Goal: Check status: Check status

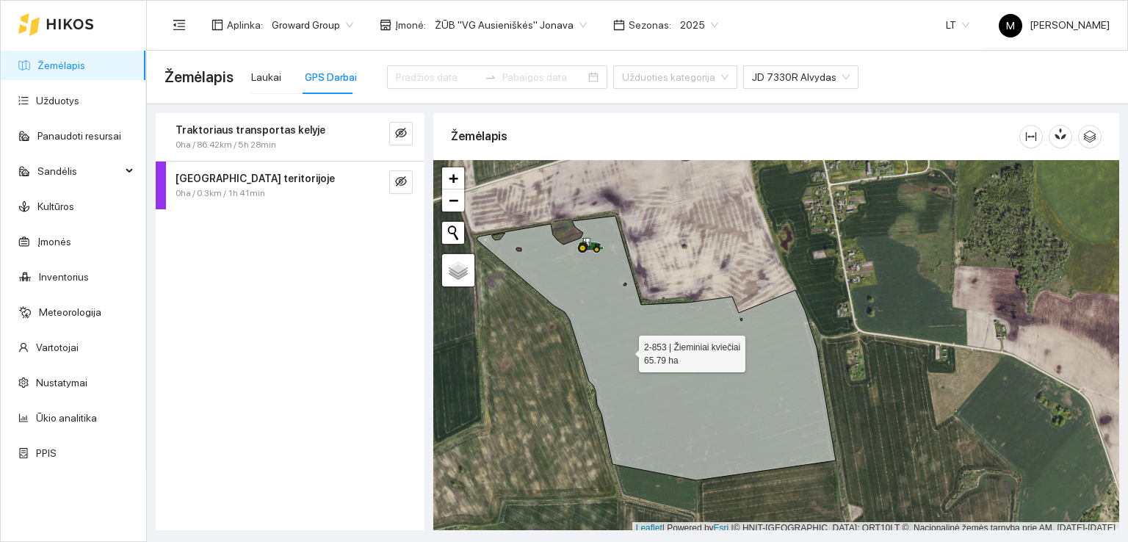
scroll to position [4, 0]
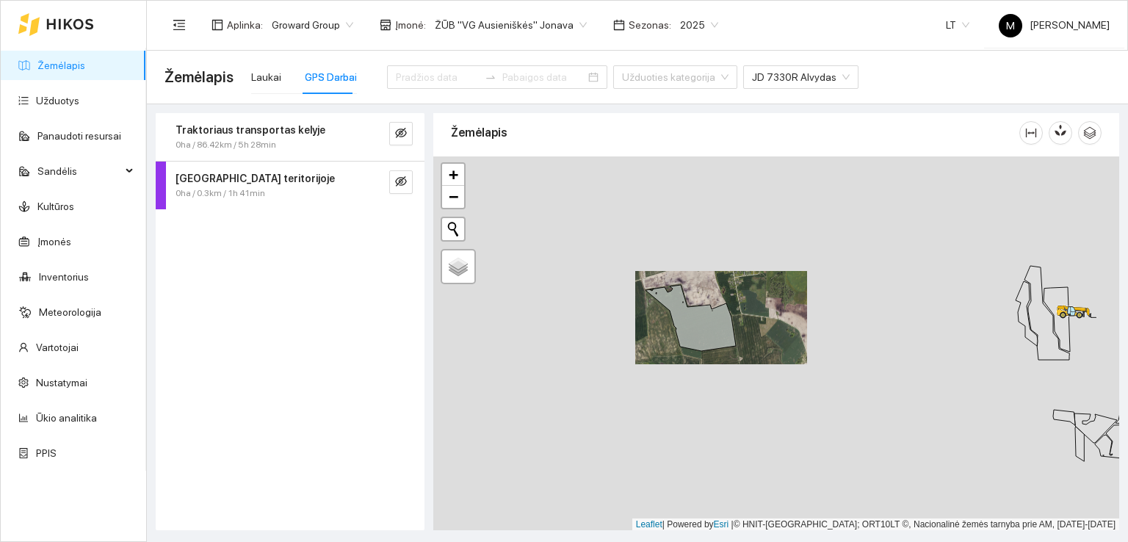
drag, startPoint x: 685, startPoint y: 452, endPoint x: 617, endPoint y: 266, distance: 198.0
click at [617, 266] on div at bounding box center [776, 343] width 686 height 375
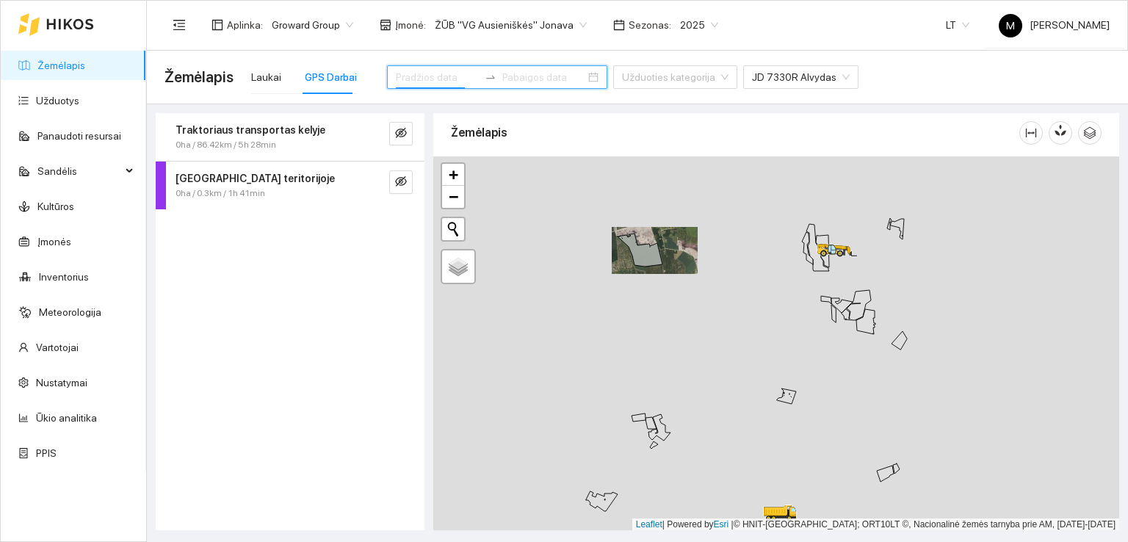
click at [414, 73] on input at bounding box center [437, 77] width 83 height 16
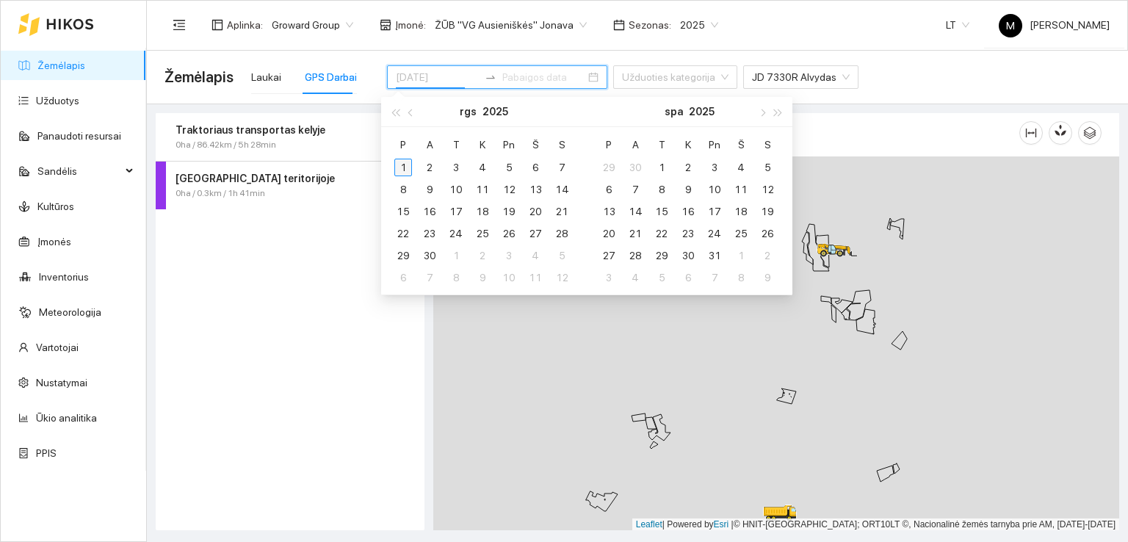
type input "[DATE]"
click at [405, 171] on div "1" at bounding box center [403, 168] width 18 height 18
type input "[DATE]"
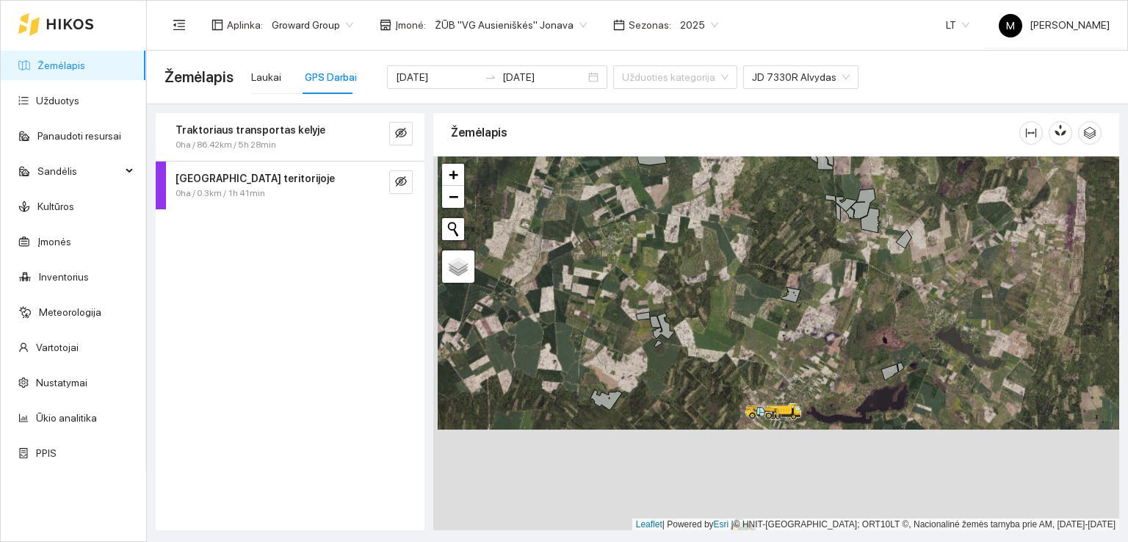
drag, startPoint x: 704, startPoint y: 414, endPoint x: 704, endPoint y: 332, distance: 82.3
click at [704, 332] on div at bounding box center [776, 343] width 686 height 375
drag, startPoint x: 720, startPoint y: 300, endPoint x: 706, endPoint y: 356, distance: 57.5
click at [706, 356] on div at bounding box center [776, 343] width 686 height 375
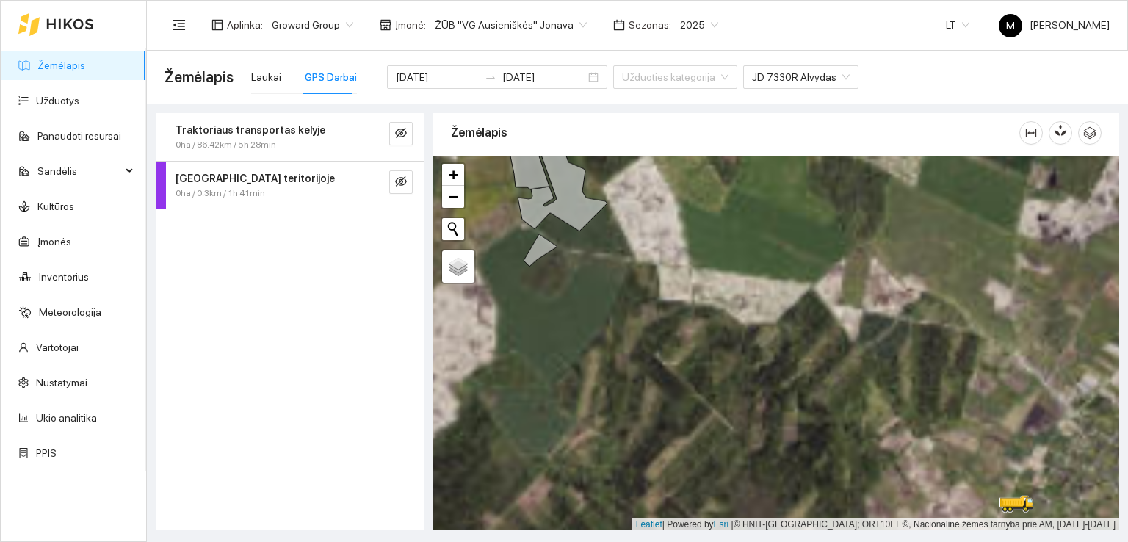
drag, startPoint x: 713, startPoint y: 447, endPoint x: 582, endPoint y: 233, distance: 251.2
click at [583, 234] on div at bounding box center [776, 343] width 686 height 375
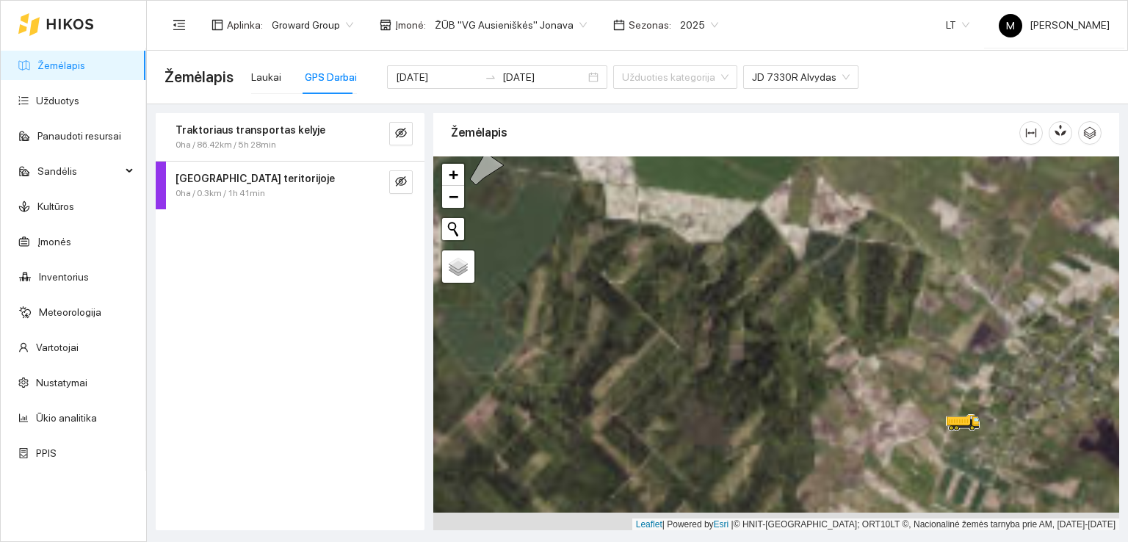
drag, startPoint x: 646, startPoint y: 321, endPoint x: 578, endPoint y: 221, distance: 120.6
click at [578, 221] on div at bounding box center [776, 343] width 686 height 375
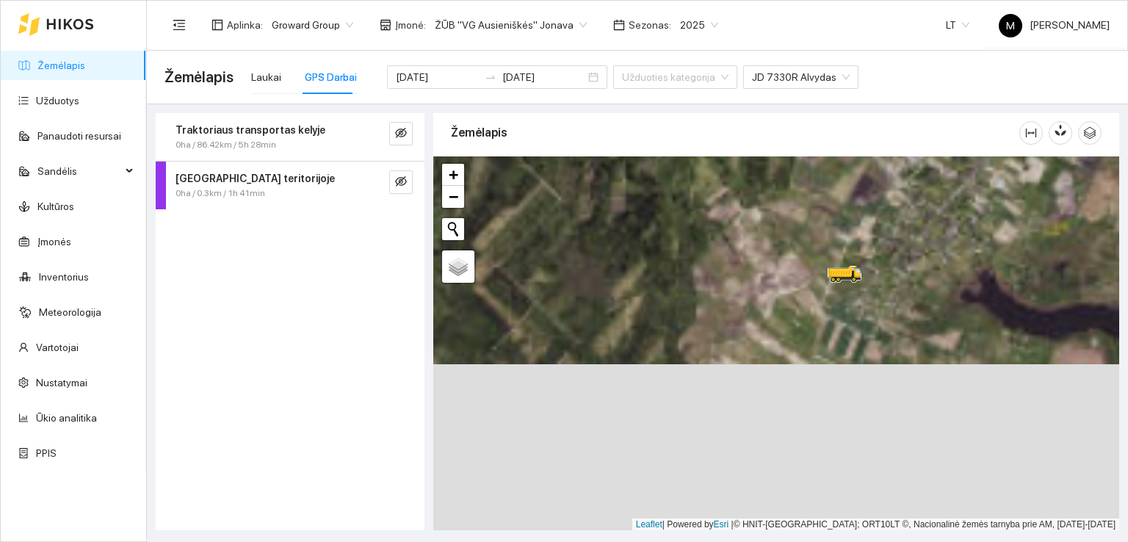
drag, startPoint x: 761, startPoint y: 362, endPoint x: 710, endPoint y: 311, distance: 72.2
click at [710, 311] on div at bounding box center [776, 343] width 686 height 375
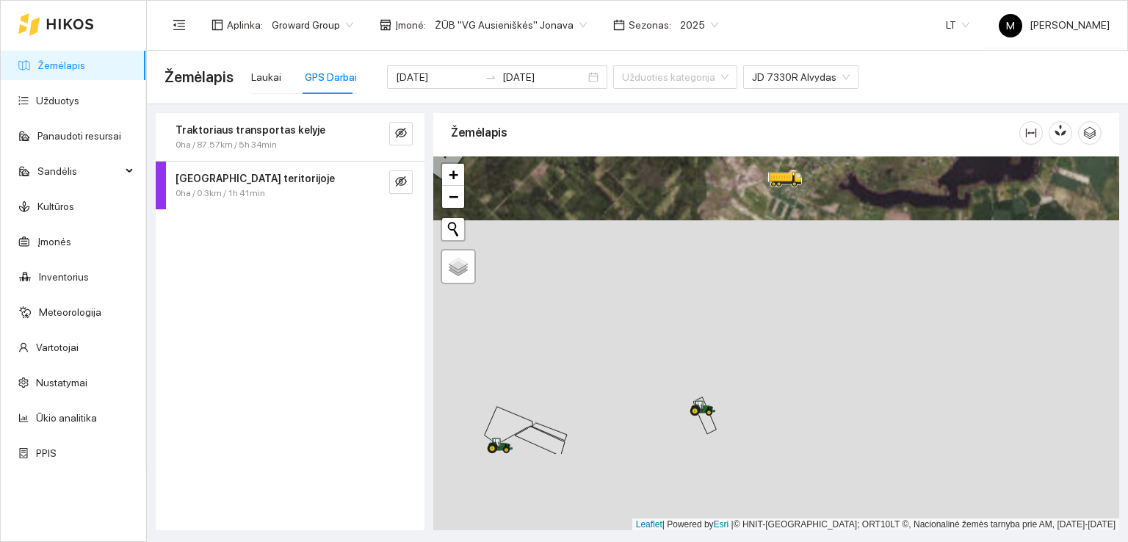
drag, startPoint x: 740, startPoint y: 433, endPoint x: 740, endPoint y: 309, distance: 123.4
click at [740, 309] on div at bounding box center [776, 343] width 686 height 375
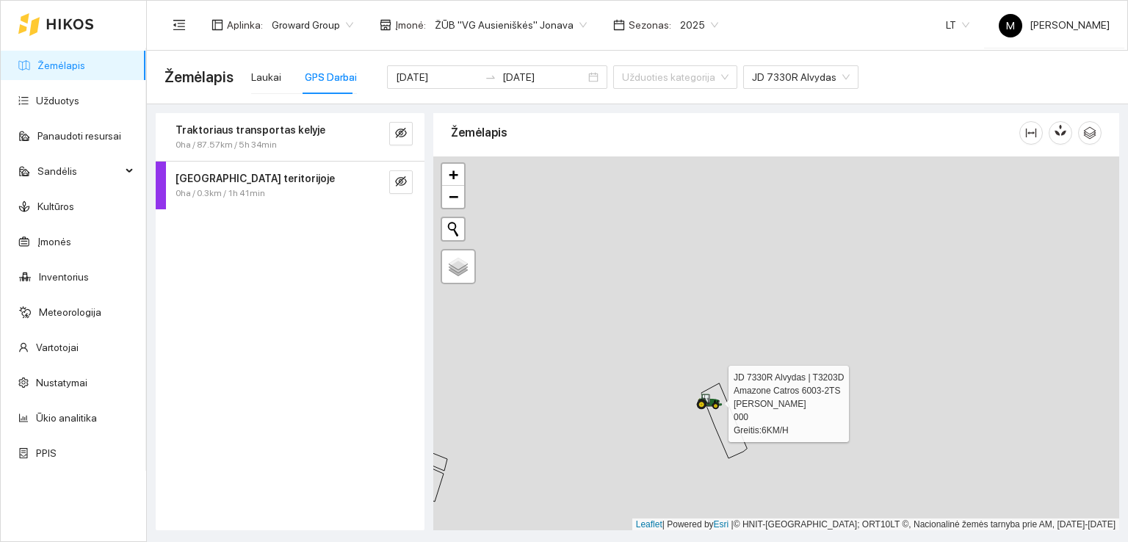
click at [714, 403] on icon at bounding box center [715, 405] width 7 height 7
click at [714, 403] on icon at bounding box center [715, 406] width 7 height 7
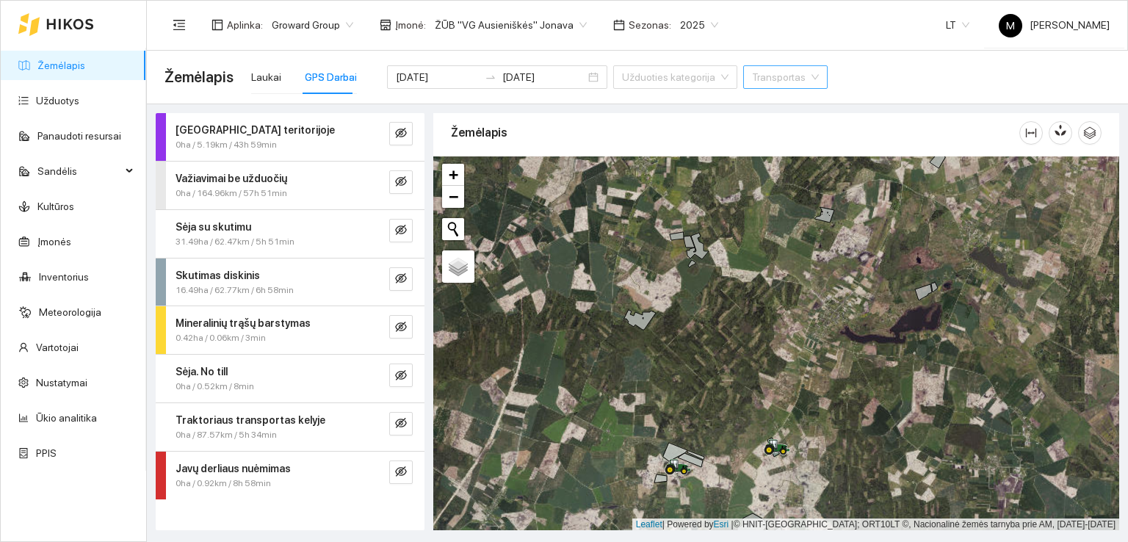
click at [240, 244] on span "31.49ha / 62.47km / 5h 51min" at bounding box center [235, 242] width 119 height 14
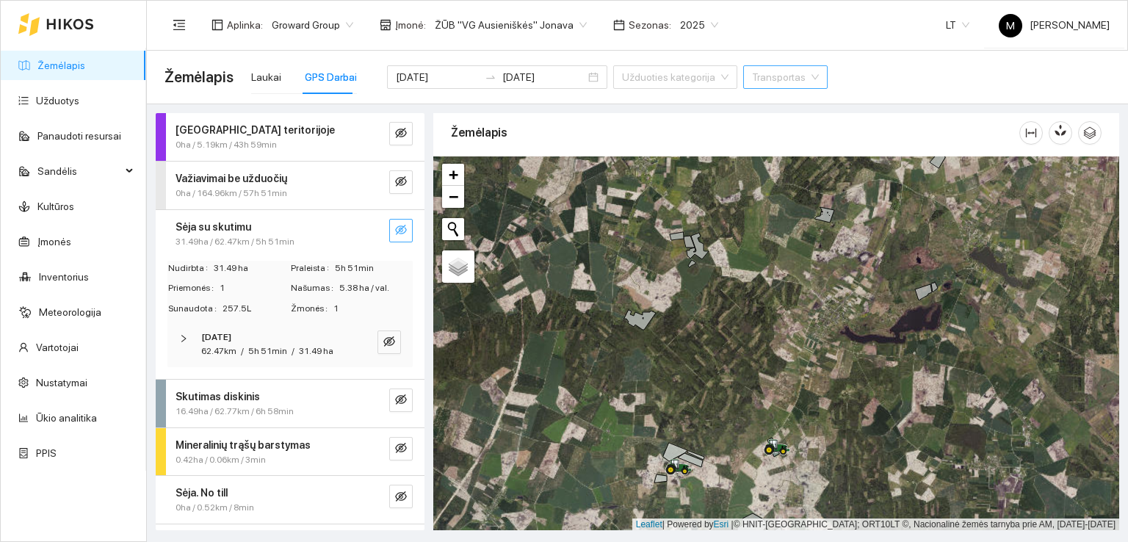
click at [395, 227] on icon "eye-invisible" at bounding box center [401, 230] width 12 height 12
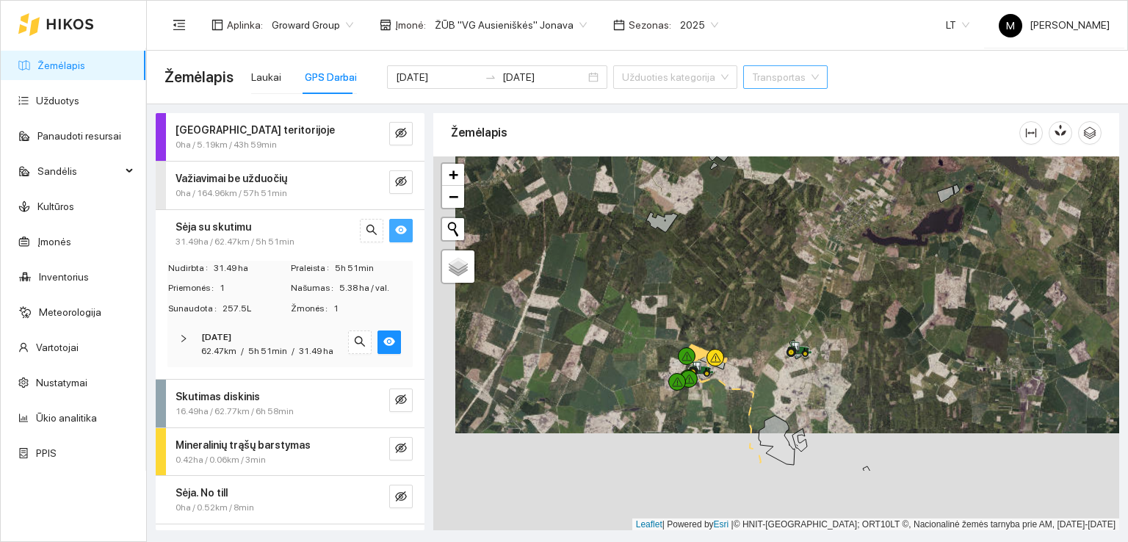
drag, startPoint x: 705, startPoint y: 380, endPoint x: 713, endPoint y: 312, distance: 68.1
click at [712, 302] on div at bounding box center [776, 343] width 686 height 375
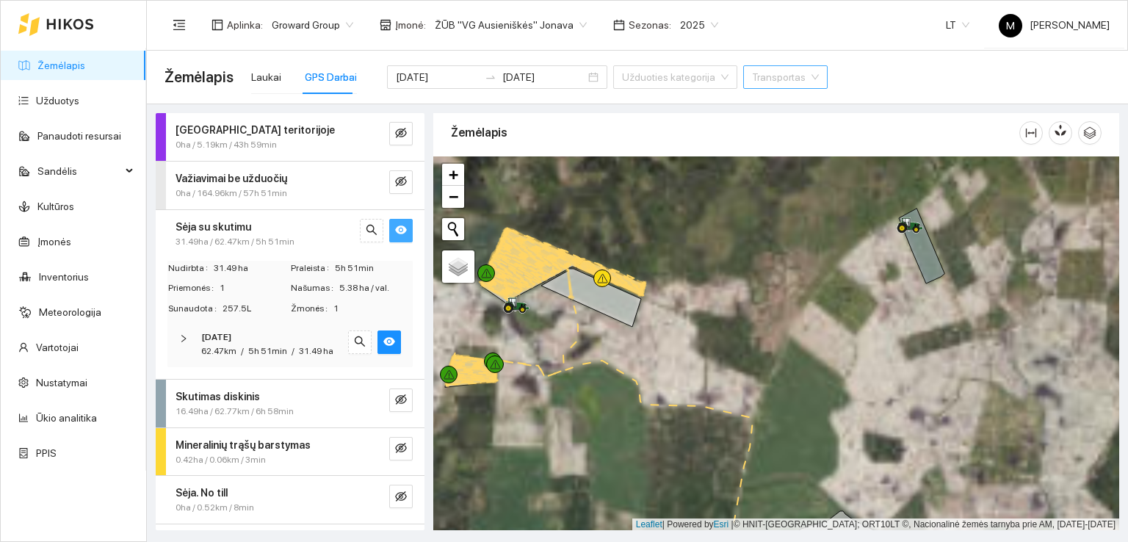
drag, startPoint x: 898, startPoint y: 327, endPoint x: 814, endPoint y: 391, distance: 105.3
click at [814, 391] on div at bounding box center [776, 343] width 686 height 375
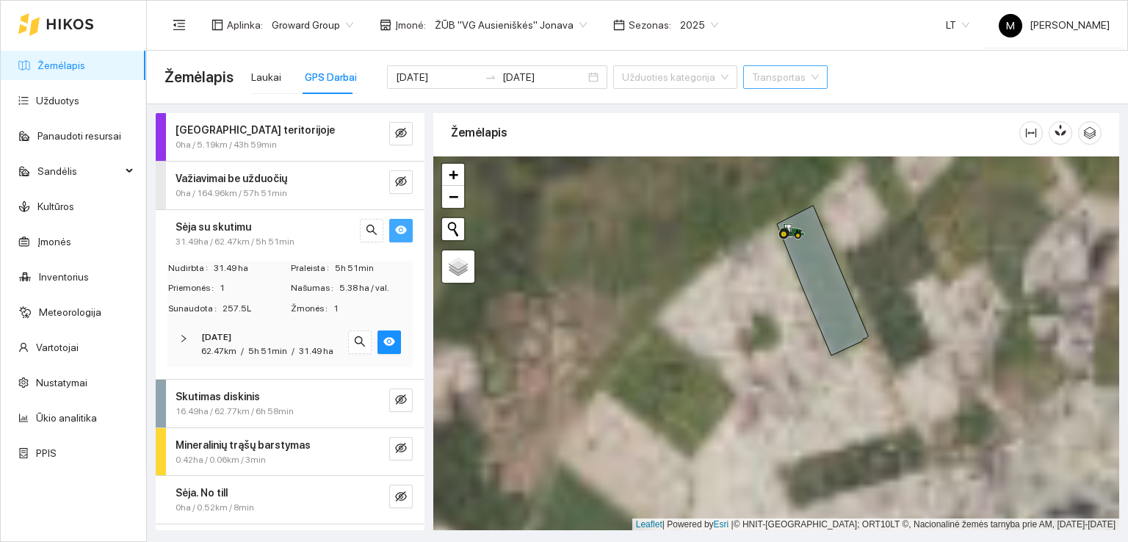
drag, startPoint x: 649, startPoint y: 375, endPoint x: 805, endPoint y: 303, distance: 172.2
click at [799, 306] on div at bounding box center [776, 343] width 686 height 375
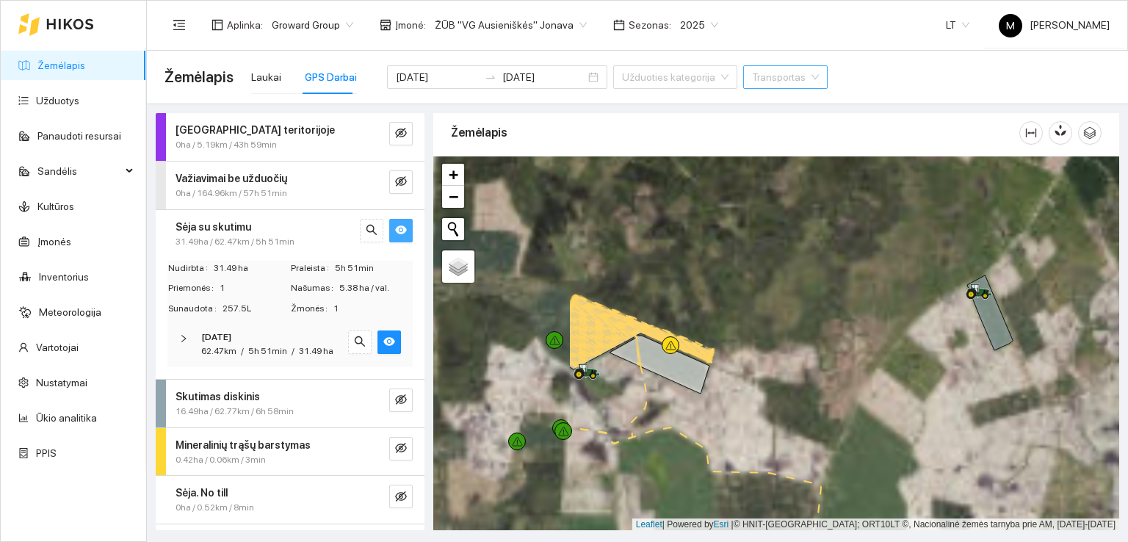
drag, startPoint x: 531, startPoint y: 365, endPoint x: 736, endPoint y: 391, distance: 206.6
click at [736, 391] on div at bounding box center [776, 343] width 686 height 375
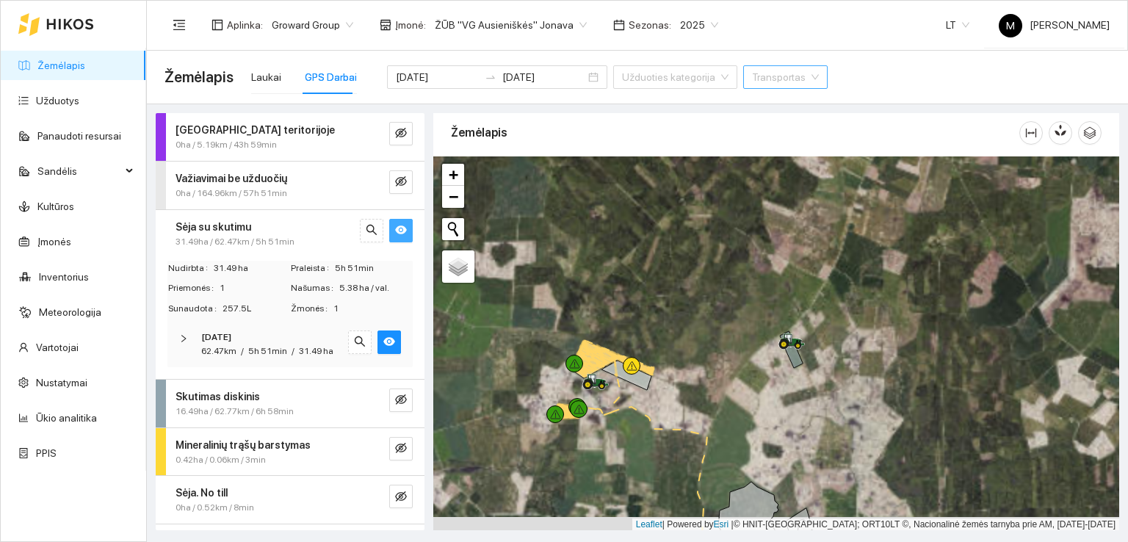
drag, startPoint x: 948, startPoint y: 356, endPoint x: 699, endPoint y: 377, distance: 249.8
click at [699, 377] on div at bounding box center [776, 343] width 686 height 375
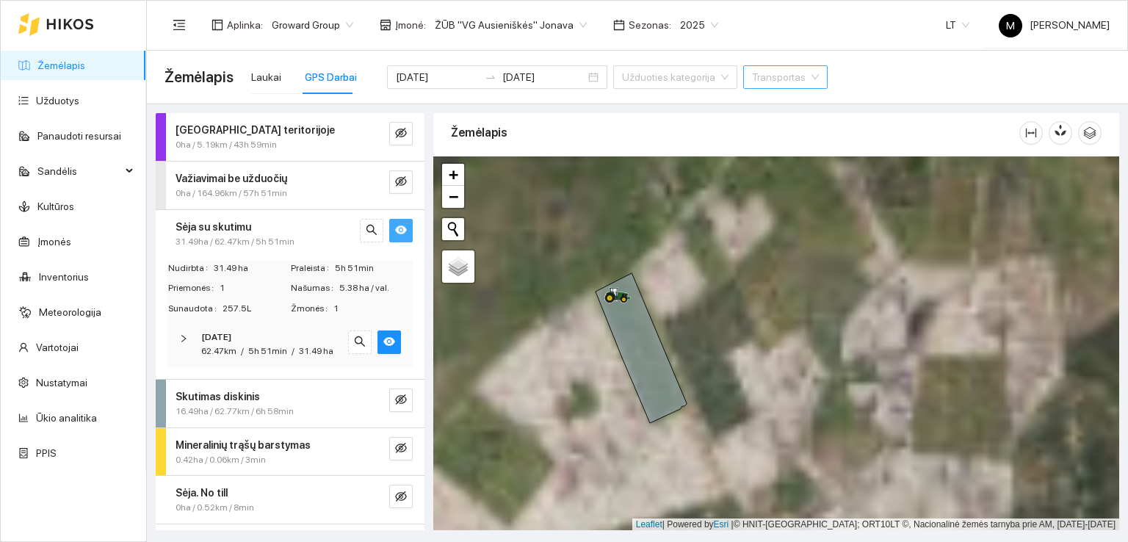
drag, startPoint x: 654, startPoint y: 330, endPoint x: 690, endPoint y: 378, distance: 60.4
click at [690, 377] on div at bounding box center [776, 343] width 686 height 375
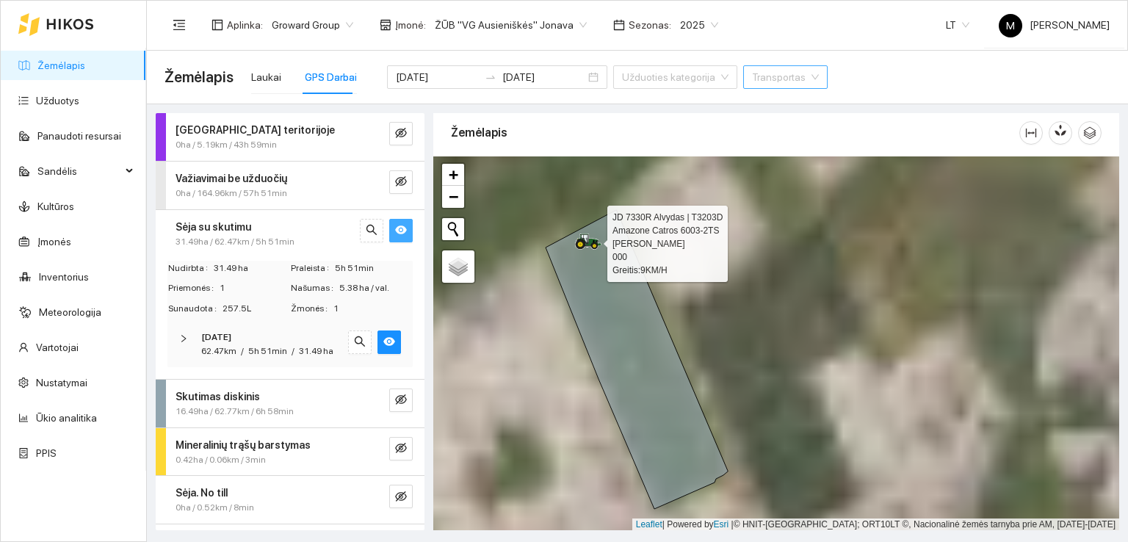
click at [590, 246] on icon at bounding box center [588, 242] width 26 height 16
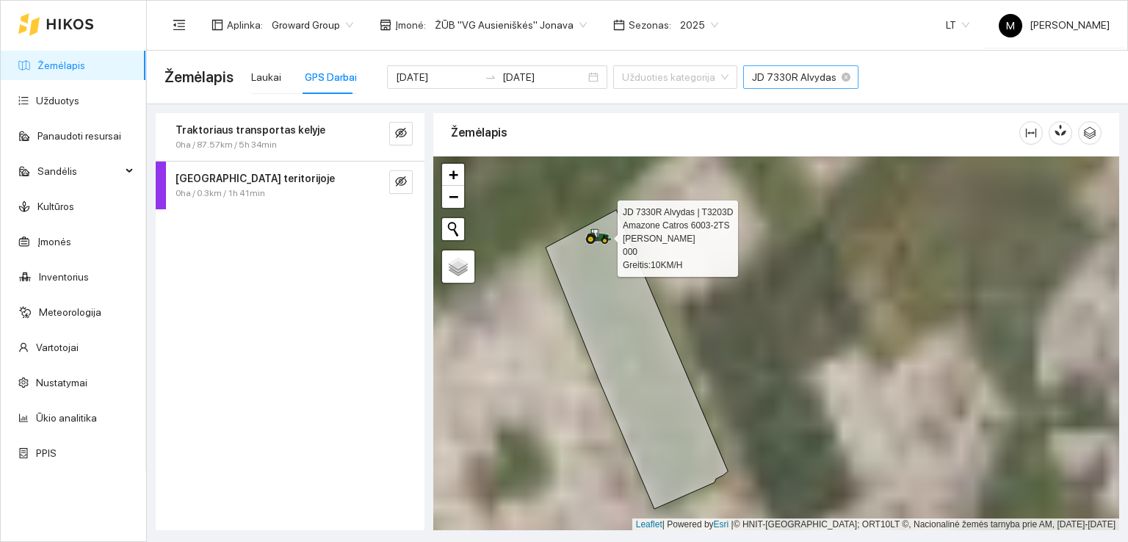
click at [593, 237] on icon at bounding box center [598, 236] width 26 height 16
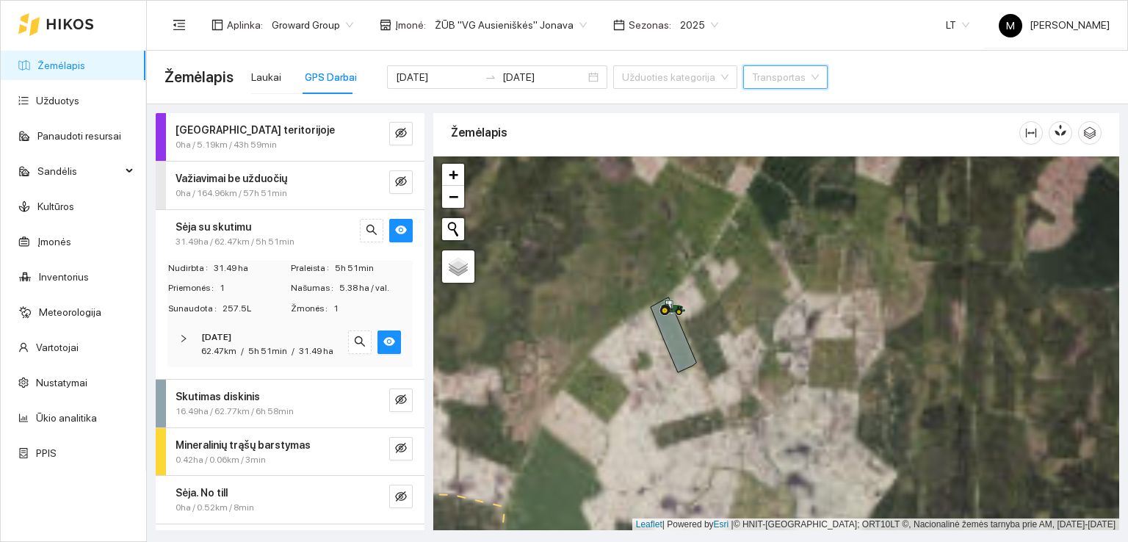
drag, startPoint x: 555, startPoint y: 383, endPoint x: 724, endPoint y: 264, distance: 207.1
click at [721, 266] on div at bounding box center [776, 343] width 686 height 375
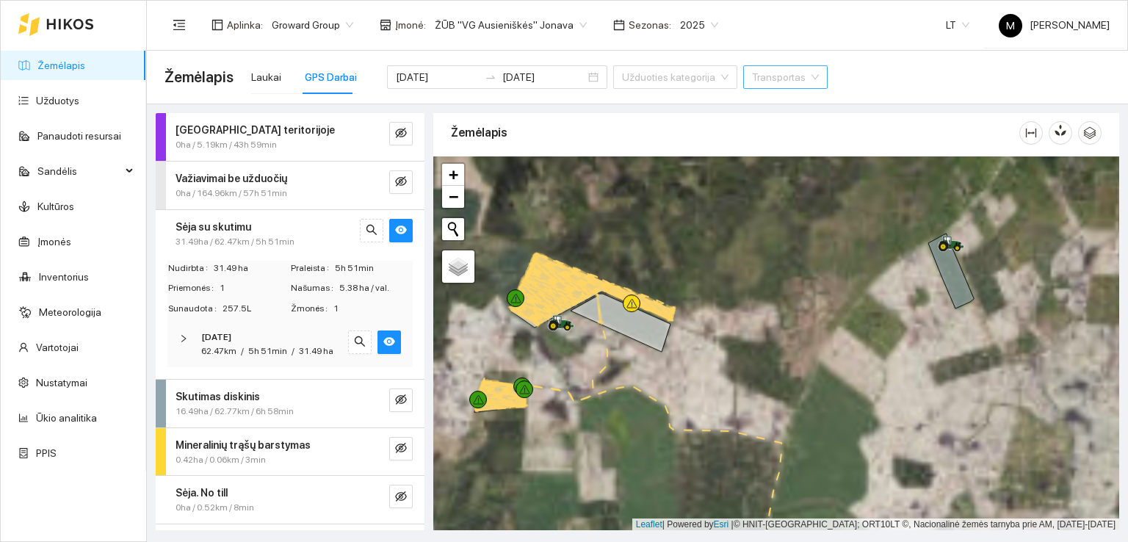
drag, startPoint x: 601, startPoint y: 312, endPoint x: 708, endPoint y: 383, distance: 128.3
click at [708, 383] on div at bounding box center [776, 343] width 686 height 375
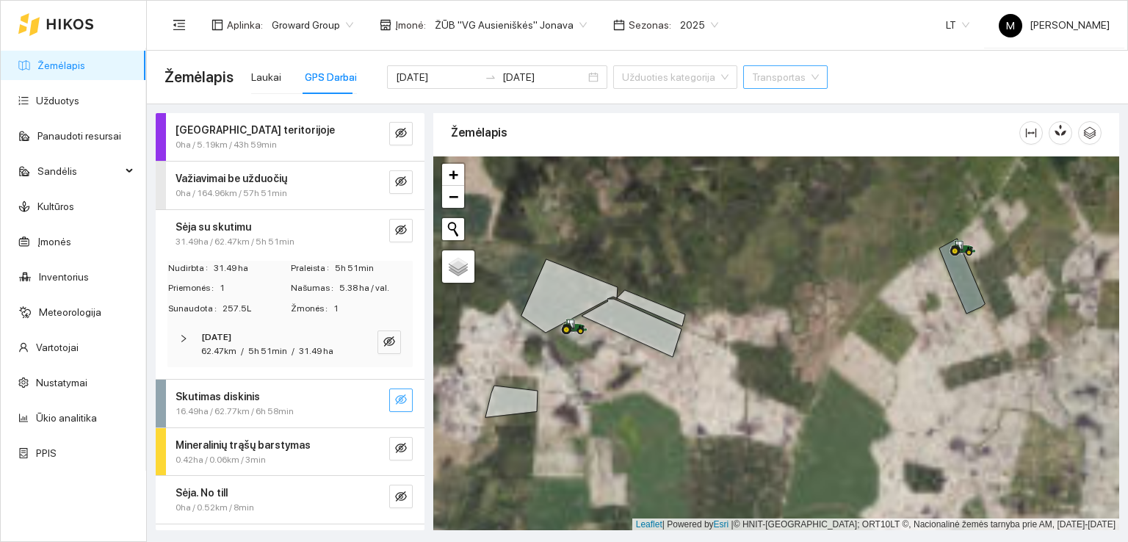
click at [395, 405] on icon "eye-invisible" at bounding box center [401, 399] width 12 height 10
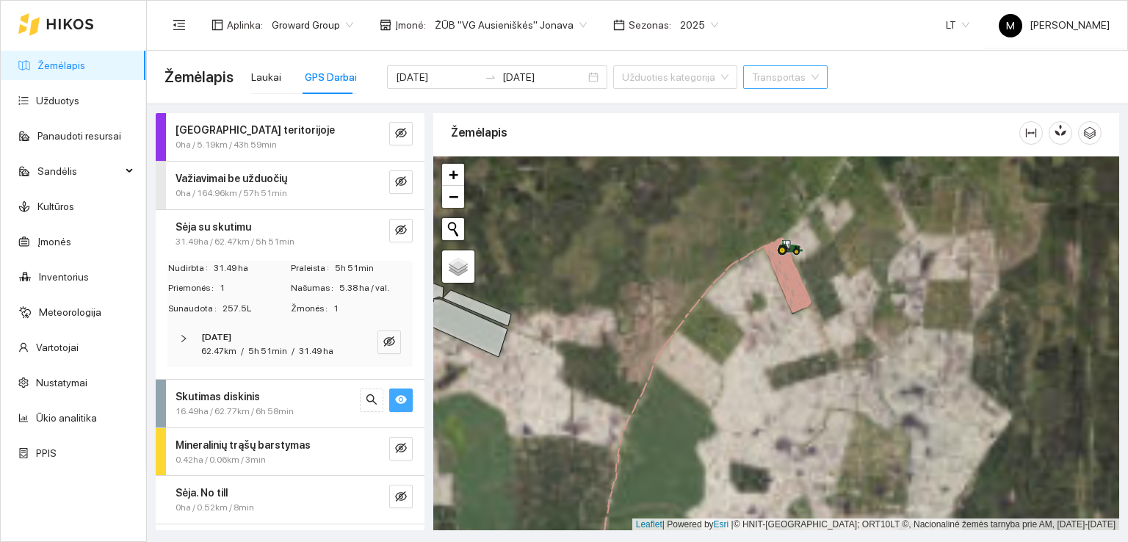
drag, startPoint x: 815, startPoint y: 361, endPoint x: 640, endPoint y: 361, distance: 174.1
click at [640, 361] on div at bounding box center [776, 343] width 686 height 375
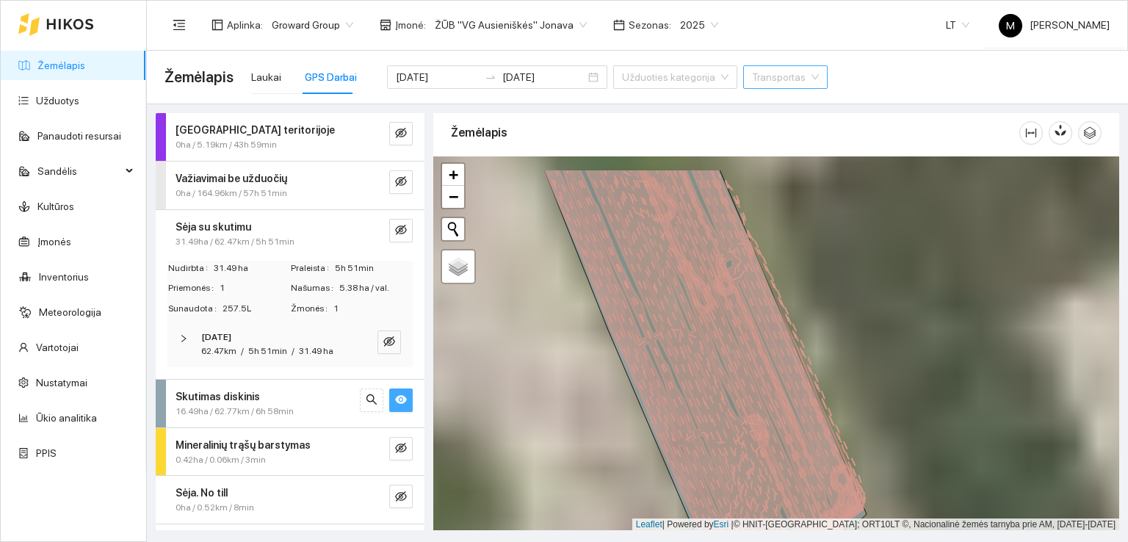
drag, startPoint x: 726, startPoint y: 331, endPoint x: 724, endPoint y: 342, distance: 11.8
click at [724, 342] on icon at bounding box center [754, 352] width 217 height 369
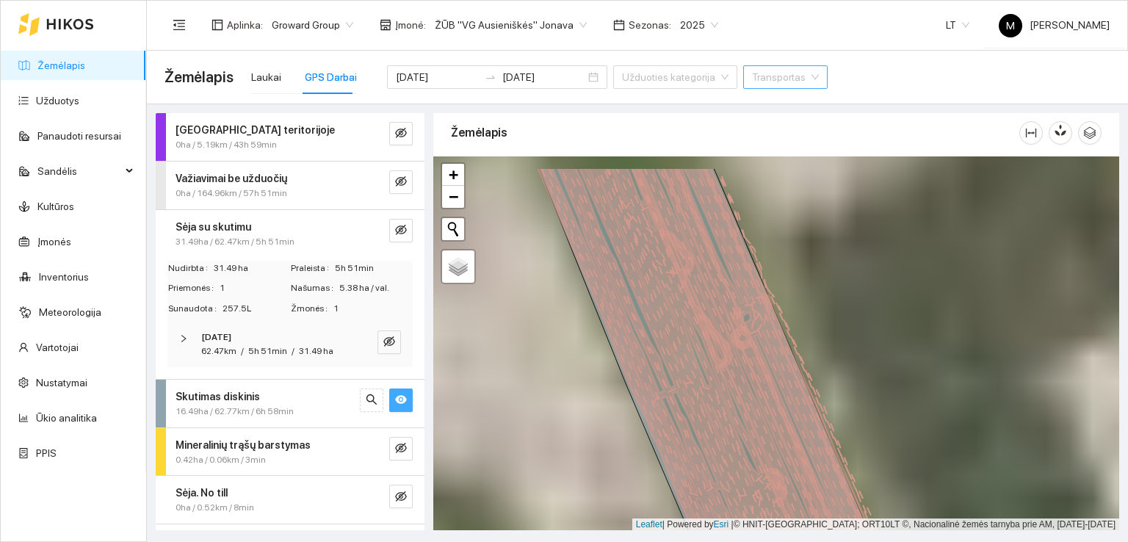
drag, startPoint x: 630, startPoint y: 241, endPoint x: 673, endPoint y: 353, distance: 120.2
click at [671, 350] on icon at bounding box center [709, 394] width 342 height 454
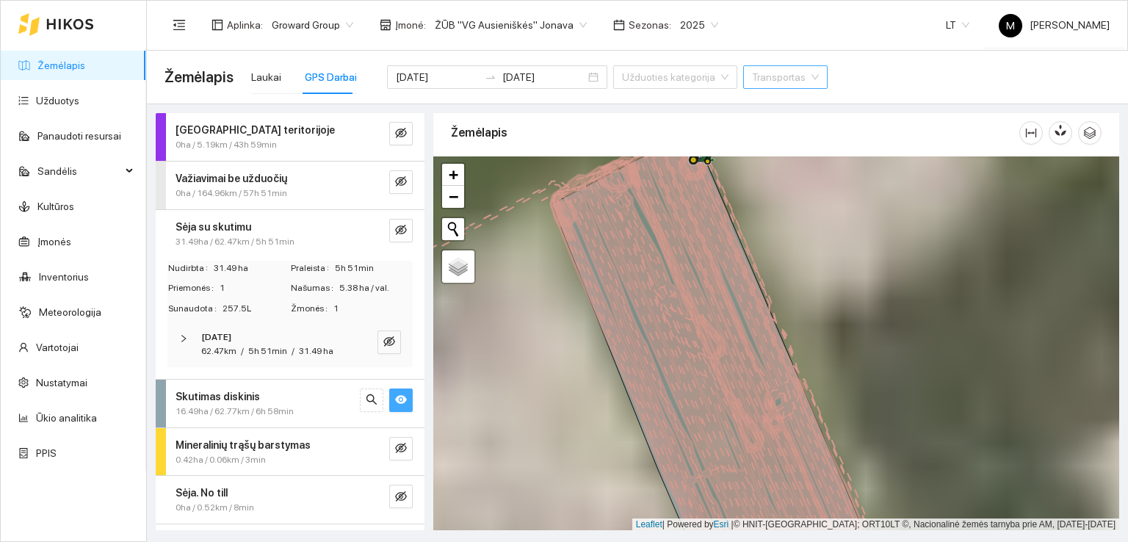
drag, startPoint x: 695, startPoint y: 300, endPoint x: 704, endPoint y: 336, distance: 36.5
click at [704, 336] on icon at bounding box center [759, 359] width 249 height 452
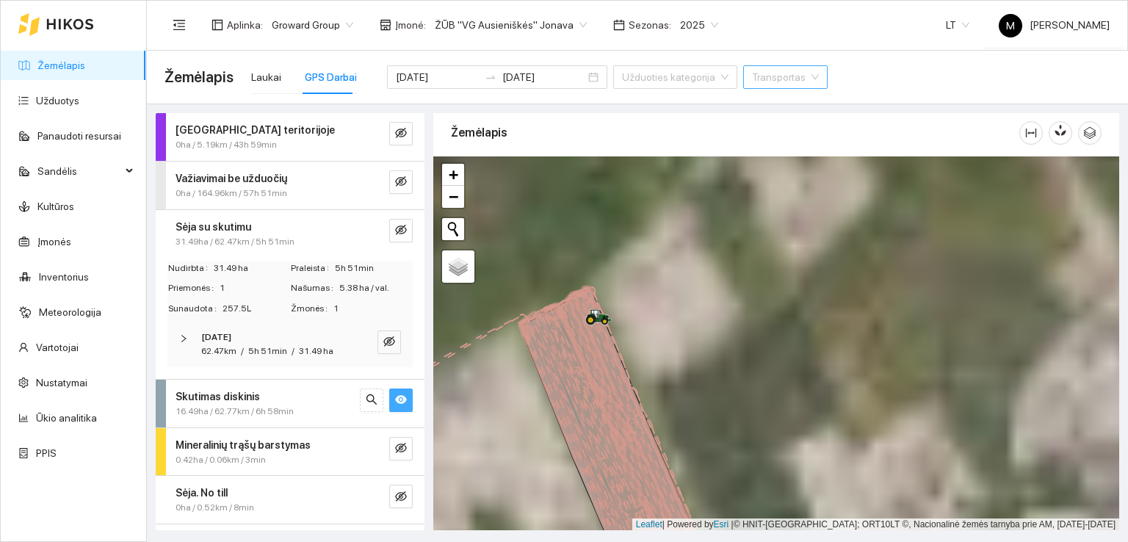
click at [256, 419] on span "16.49ha / 62.77km / 6h 58min" at bounding box center [235, 412] width 118 height 14
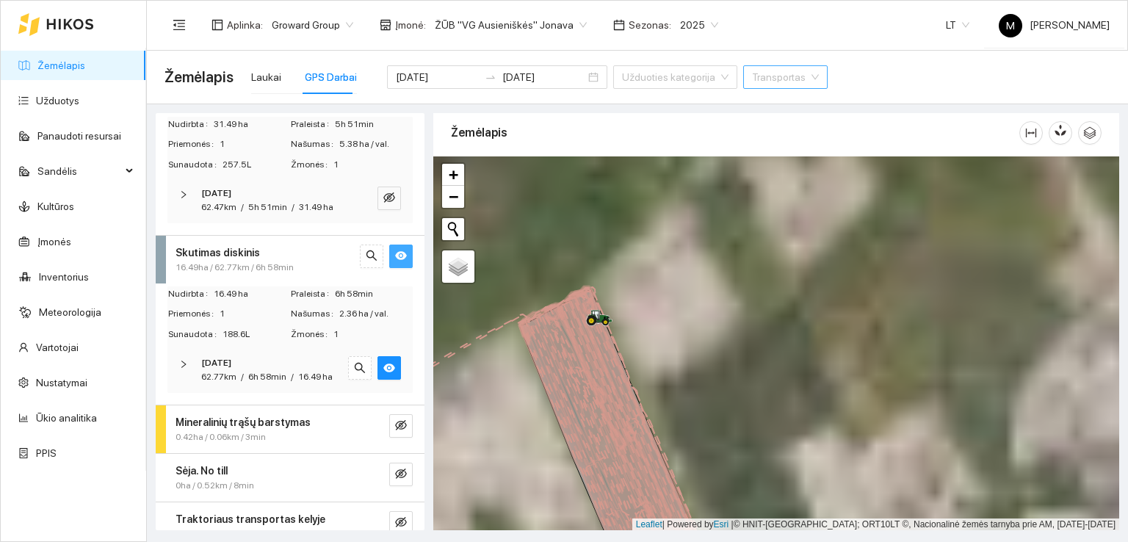
scroll to position [147, 0]
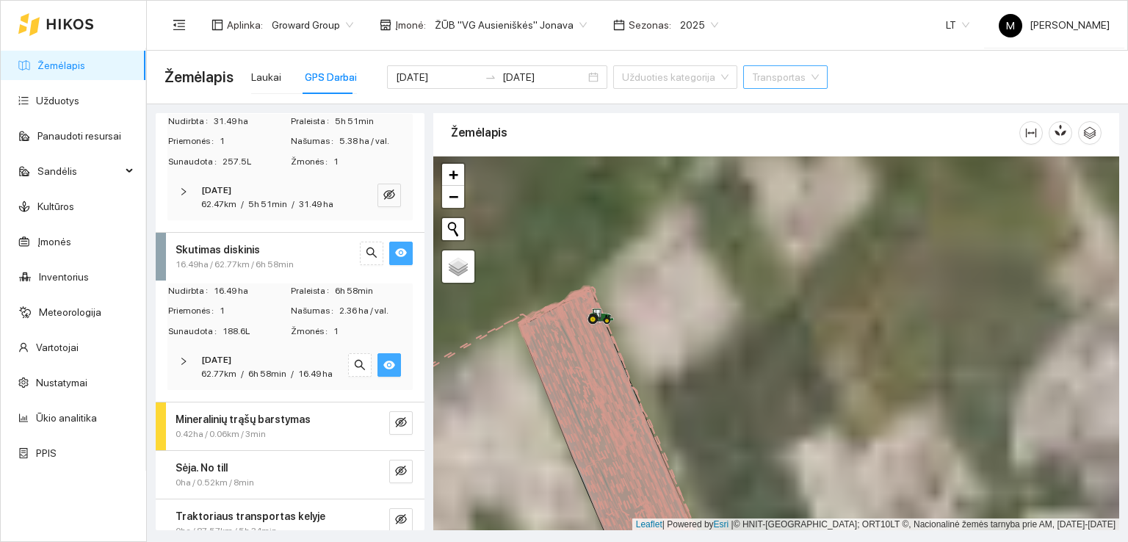
click at [383, 369] on icon "eye" at bounding box center [389, 365] width 12 height 9
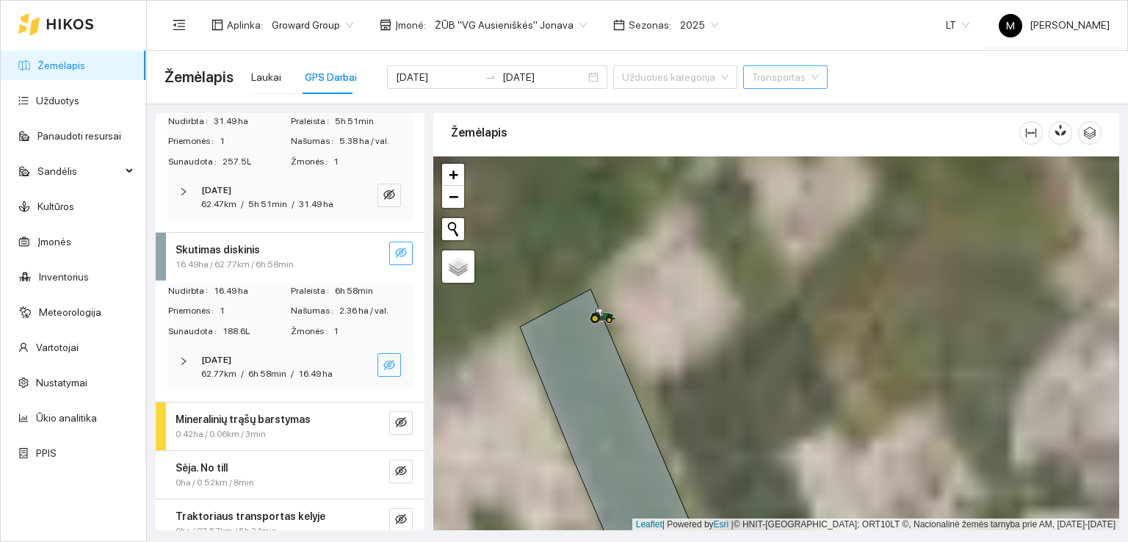
click at [383, 370] on icon "eye-invisible" at bounding box center [389, 365] width 12 height 10
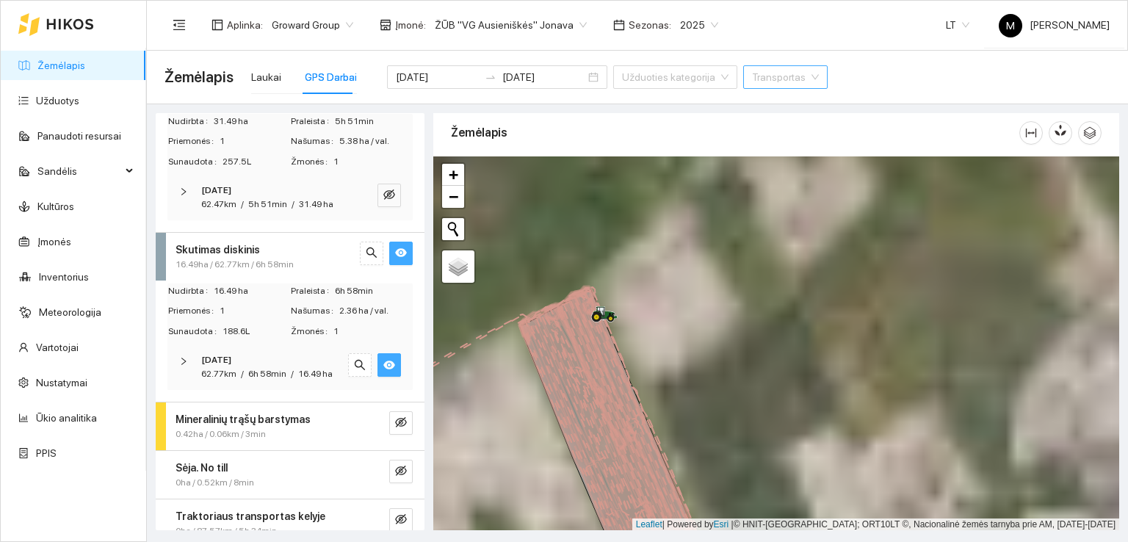
drag, startPoint x: 516, startPoint y: 425, endPoint x: 605, endPoint y: 250, distance: 196.8
click at [605, 256] on div at bounding box center [776, 343] width 686 height 375
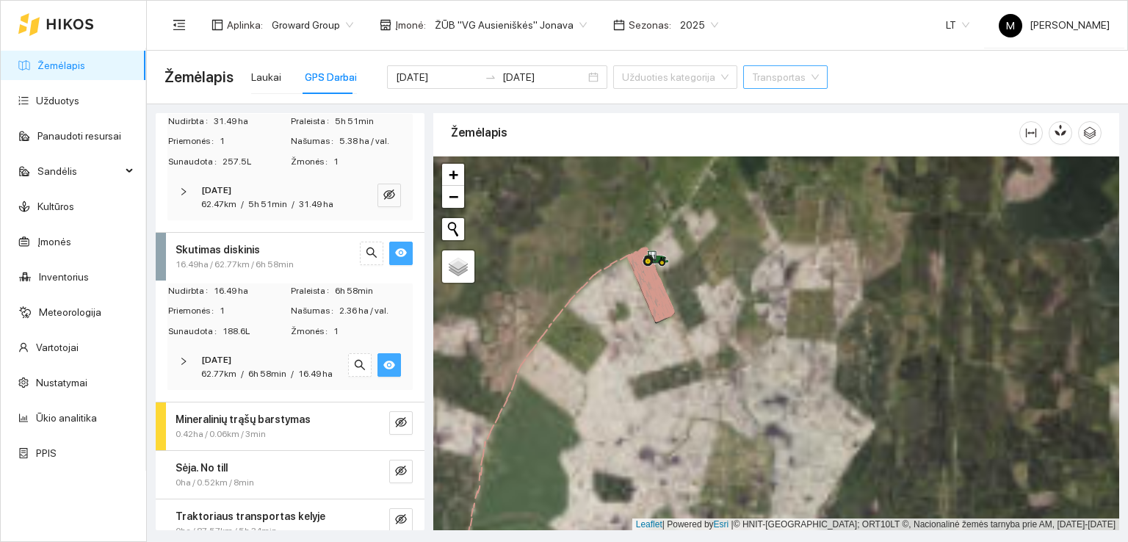
drag, startPoint x: 616, startPoint y: 438, endPoint x: 699, endPoint y: 237, distance: 217.7
click at [699, 245] on div at bounding box center [776, 343] width 686 height 375
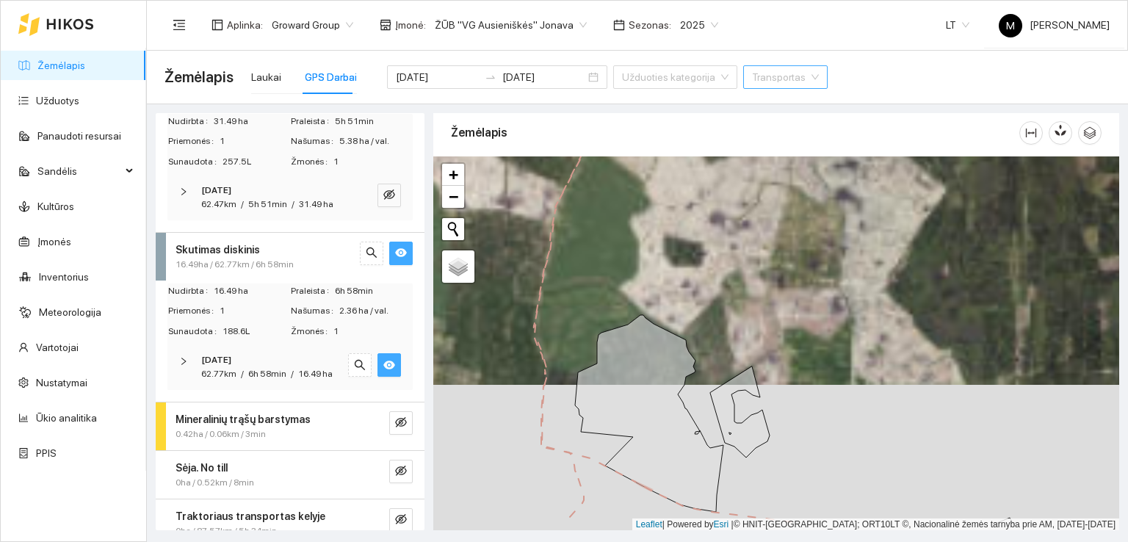
drag, startPoint x: 678, startPoint y: 356, endPoint x: 663, endPoint y: 233, distance: 124.3
click at [663, 234] on div at bounding box center [776, 343] width 686 height 375
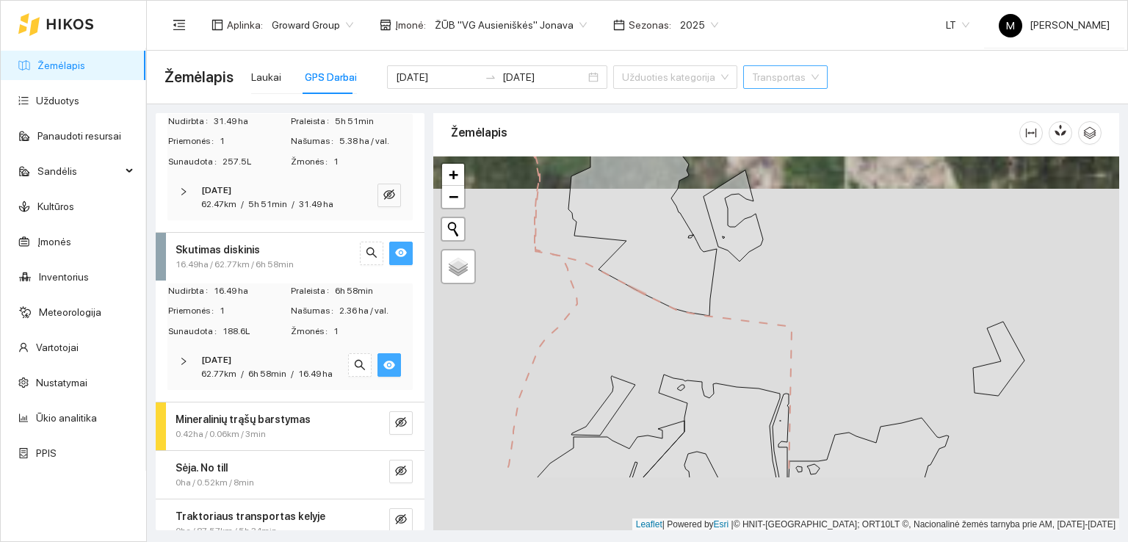
drag, startPoint x: 664, startPoint y: 412, endPoint x: 667, endPoint y: 307, distance: 105.1
click at [667, 307] on div at bounding box center [776, 343] width 686 height 375
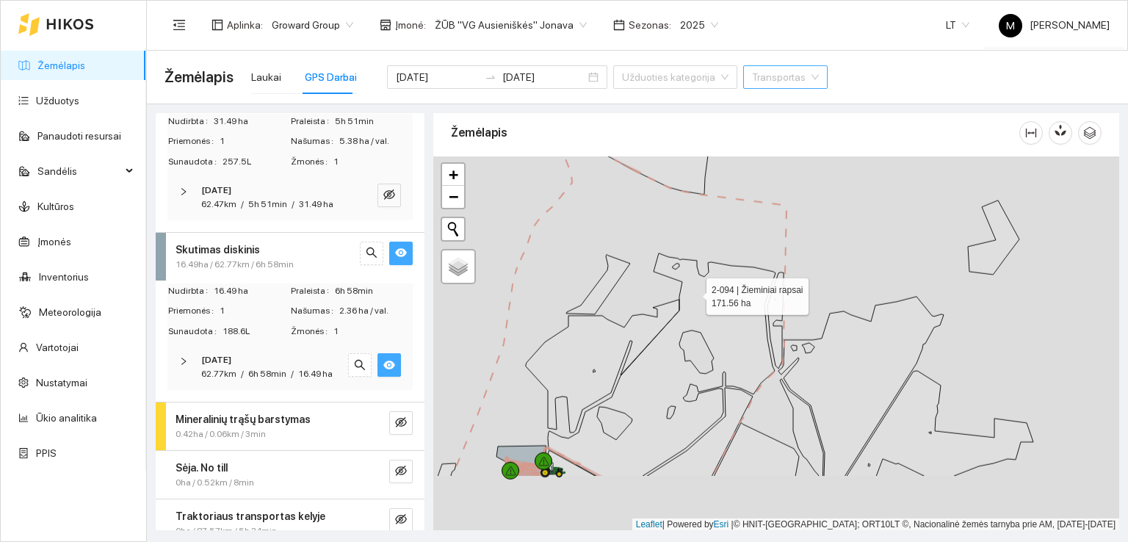
drag, startPoint x: 701, startPoint y: 394, endPoint x: 693, endPoint y: 285, distance: 109.1
click at [693, 286] on icon at bounding box center [651, 364] width 250 height 223
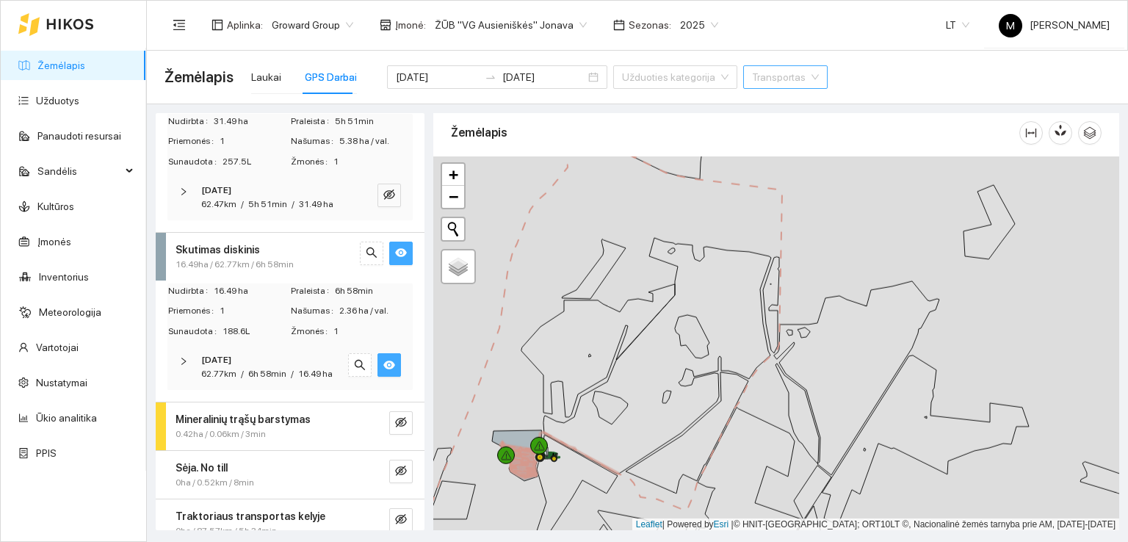
drag, startPoint x: 644, startPoint y: 191, endPoint x: 571, endPoint y: 336, distance: 161.9
click at [572, 335] on div at bounding box center [776, 343] width 686 height 375
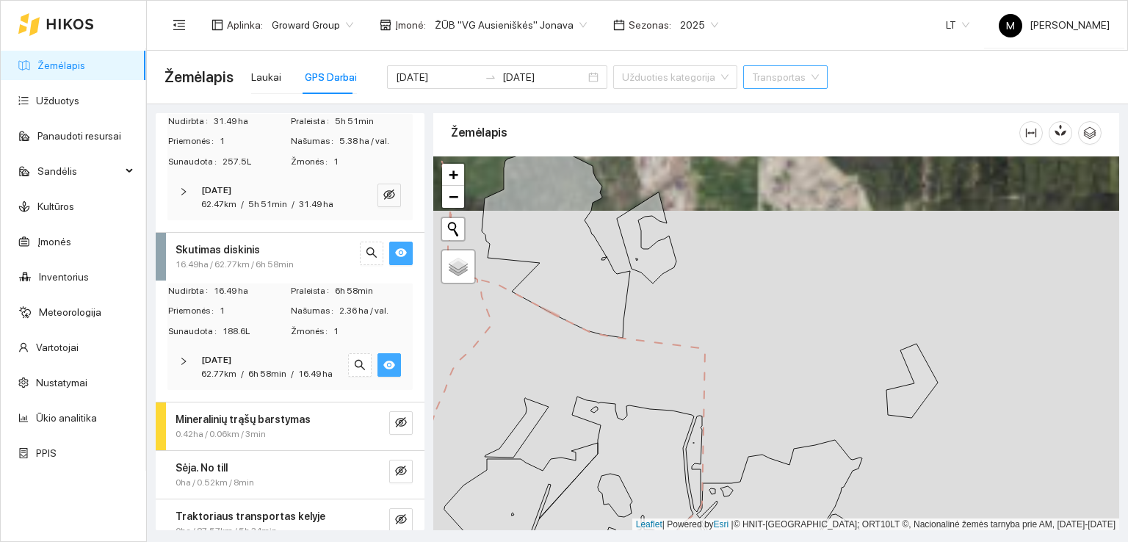
drag, startPoint x: 617, startPoint y: 221, endPoint x: 570, endPoint y: 319, distance: 108.4
click at [570, 319] on div at bounding box center [776, 343] width 686 height 375
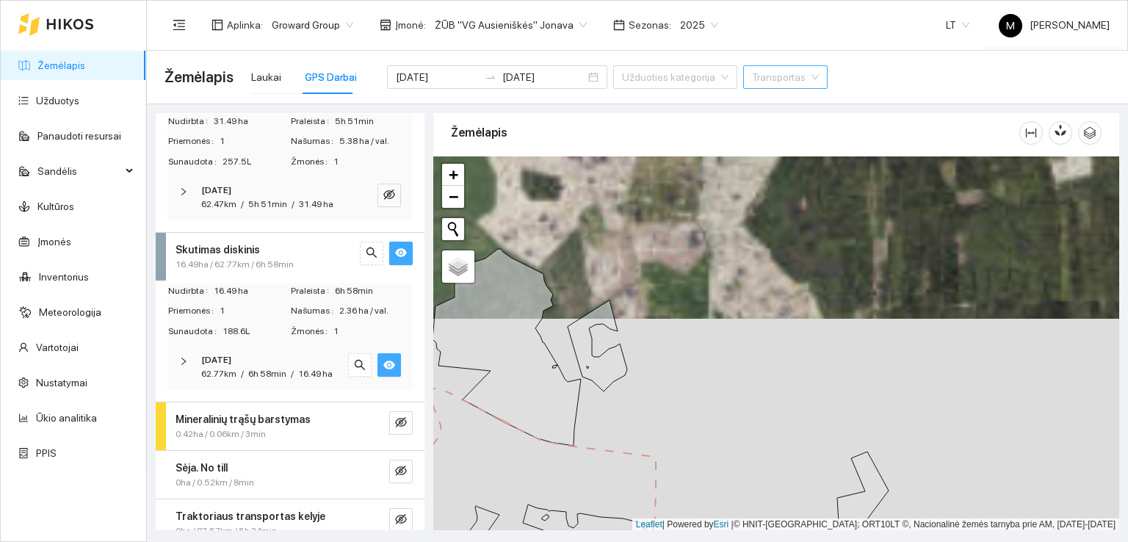
click at [383, 369] on icon "eye" at bounding box center [389, 365] width 12 height 9
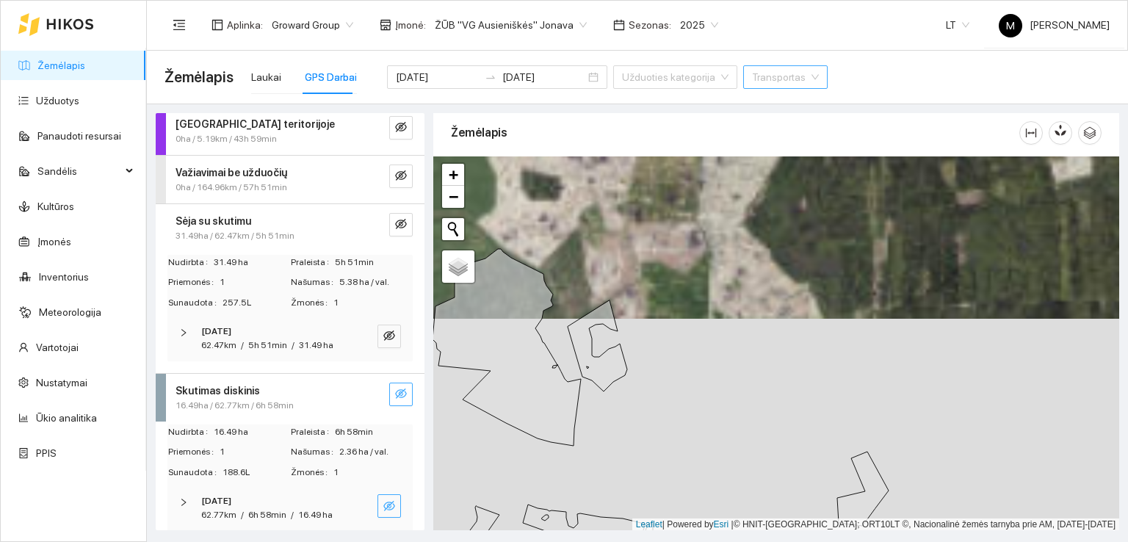
scroll to position [0, 0]
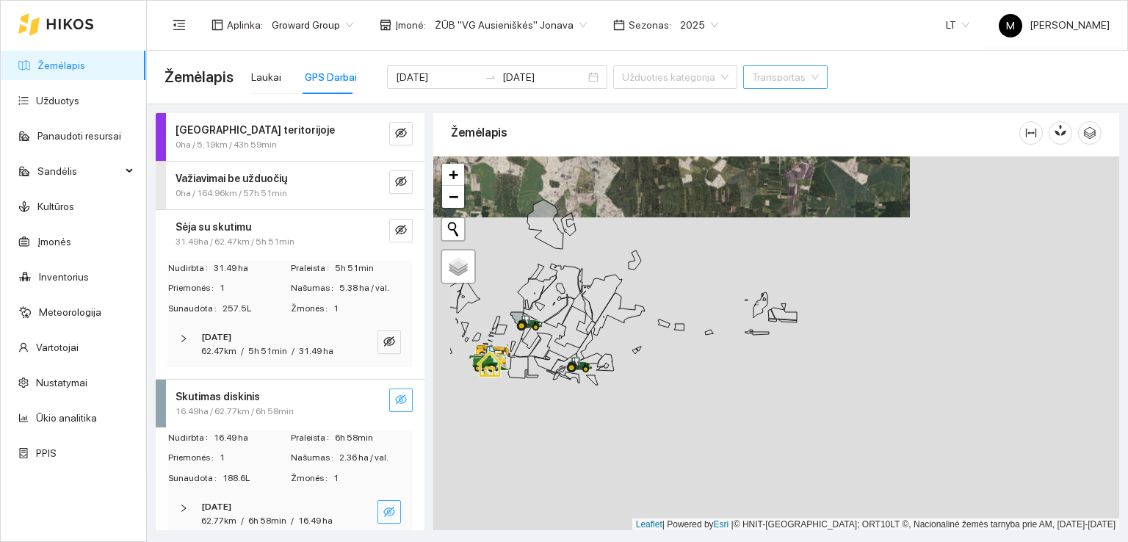
drag, startPoint x: 506, startPoint y: 427, endPoint x: 599, endPoint y: 339, distance: 128.3
click at [598, 341] on div at bounding box center [776, 343] width 686 height 375
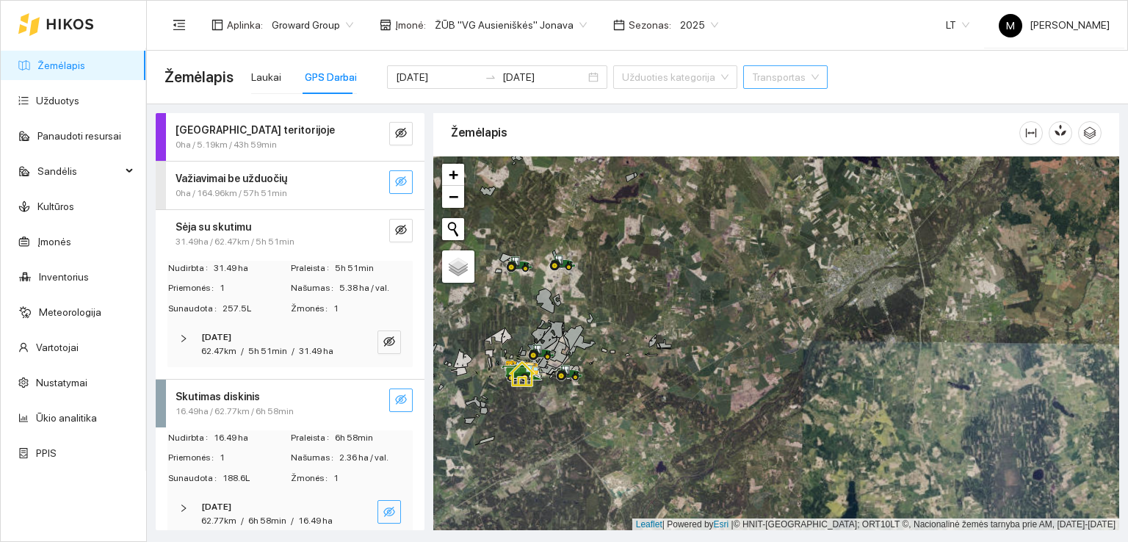
click at [395, 183] on icon "eye-invisible" at bounding box center [401, 181] width 12 height 10
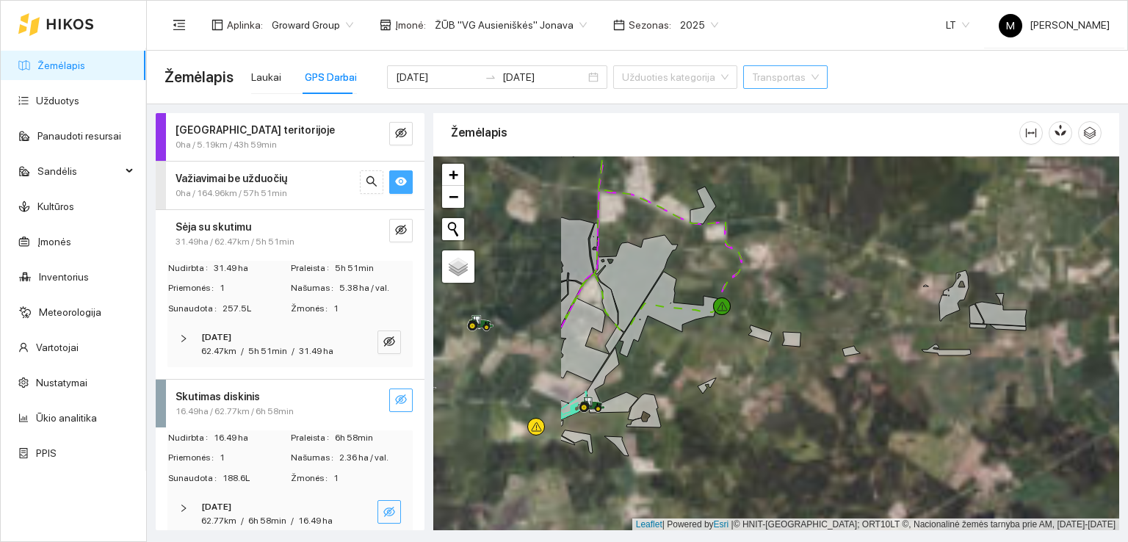
drag, startPoint x: 511, startPoint y: 367, endPoint x: 707, endPoint y: 365, distance: 196.1
click at [707, 365] on div at bounding box center [776, 343] width 686 height 375
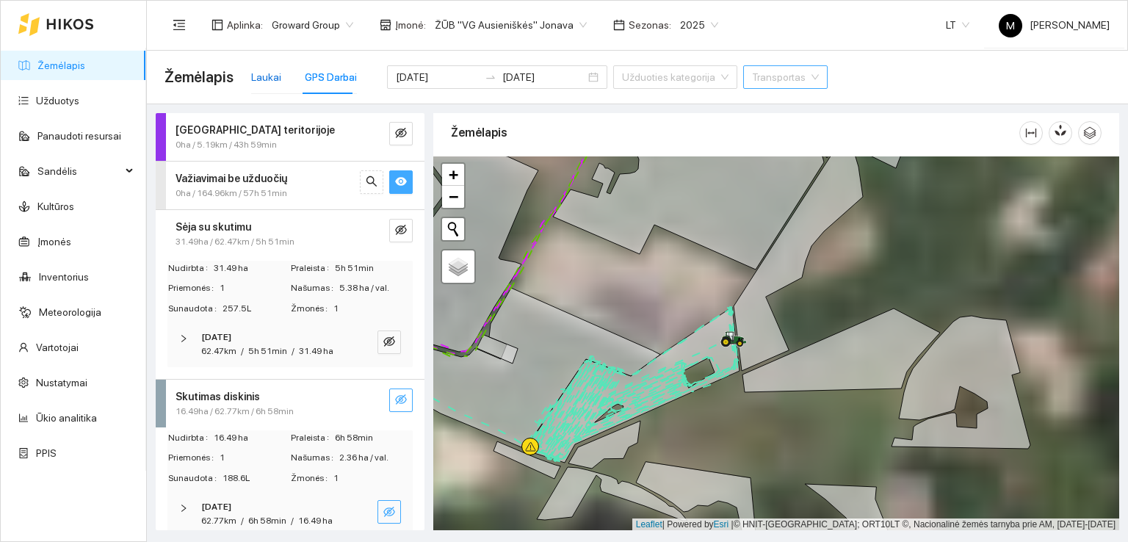
click at [258, 71] on div "Laukai" at bounding box center [266, 77] width 30 height 16
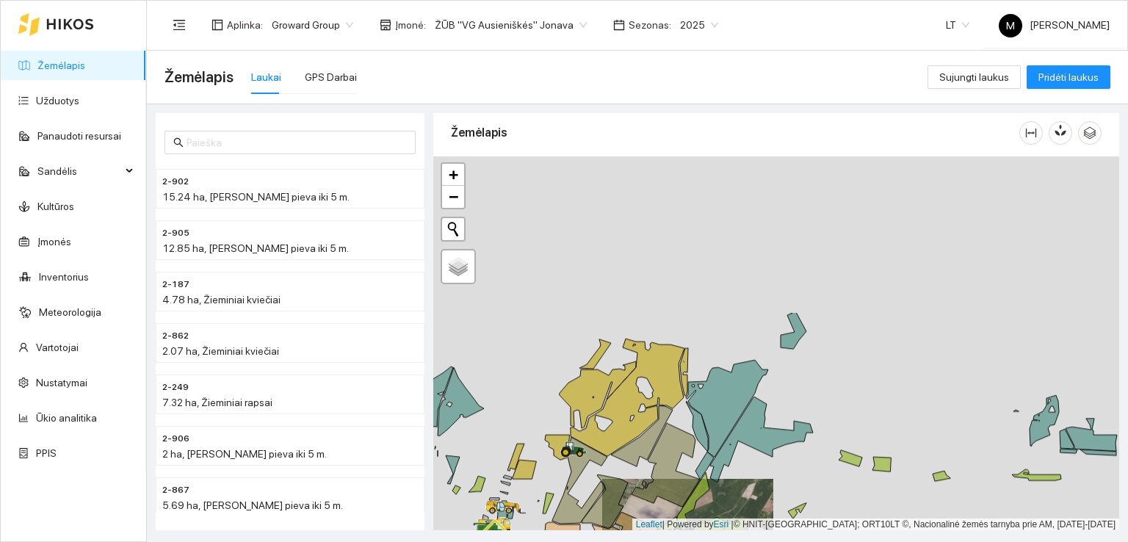
drag, startPoint x: 660, startPoint y: 230, endPoint x: 635, endPoint y: 435, distance: 206.4
click at [635, 435] on icon at bounding box center [622, 398] width 125 height 118
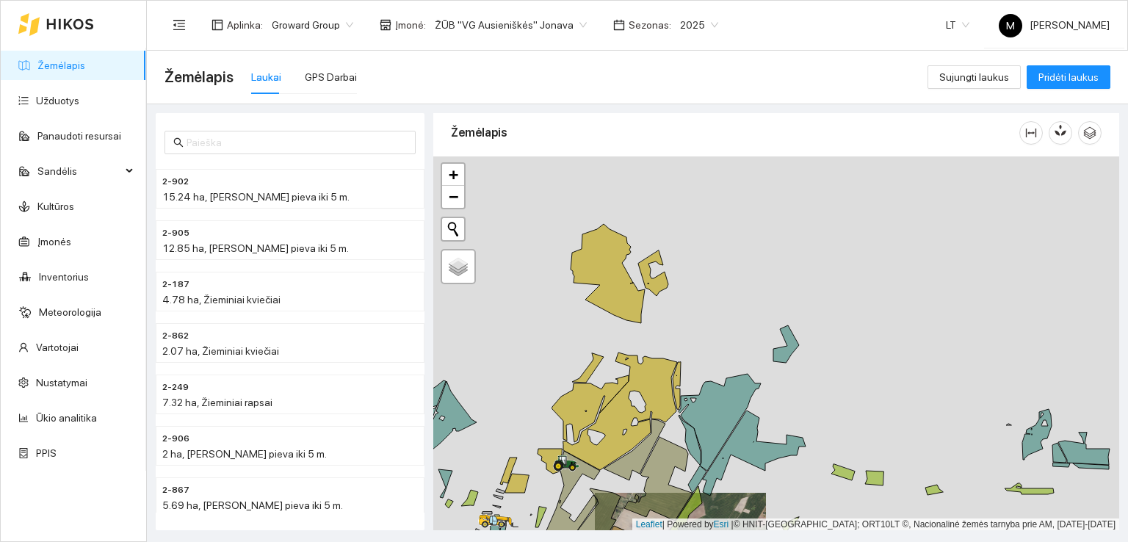
drag, startPoint x: 829, startPoint y: 215, endPoint x: 715, endPoint y: 450, distance: 261.5
click at [716, 449] on div at bounding box center [776, 343] width 686 height 375
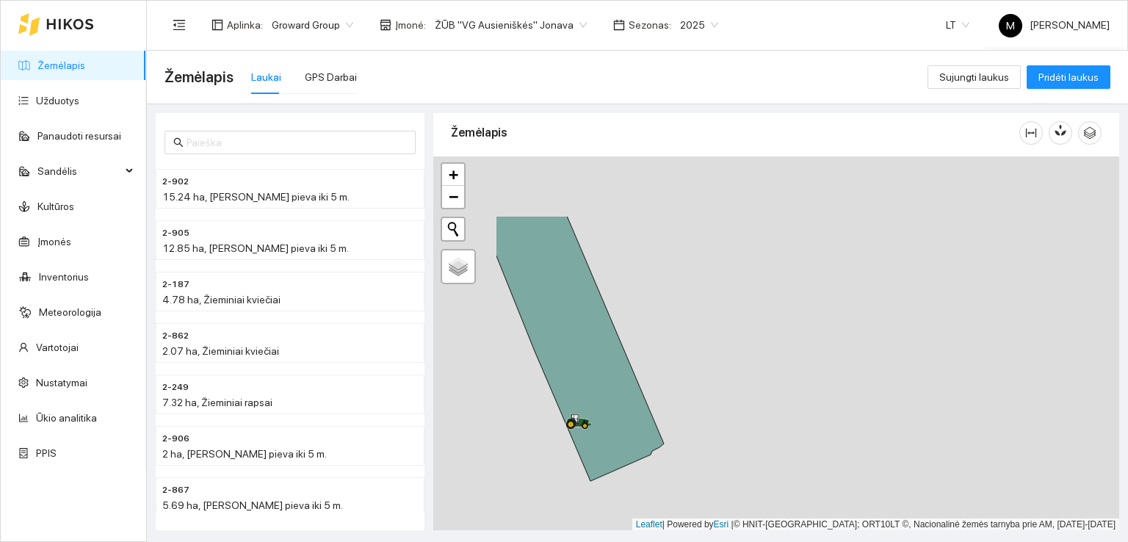
drag, startPoint x: 635, startPoint y: 456, endPoint x: 712, endPoint y: 512, distance: 95.2
click at [712, 512] on div at bounding box center [776, 343] width 686 height 375
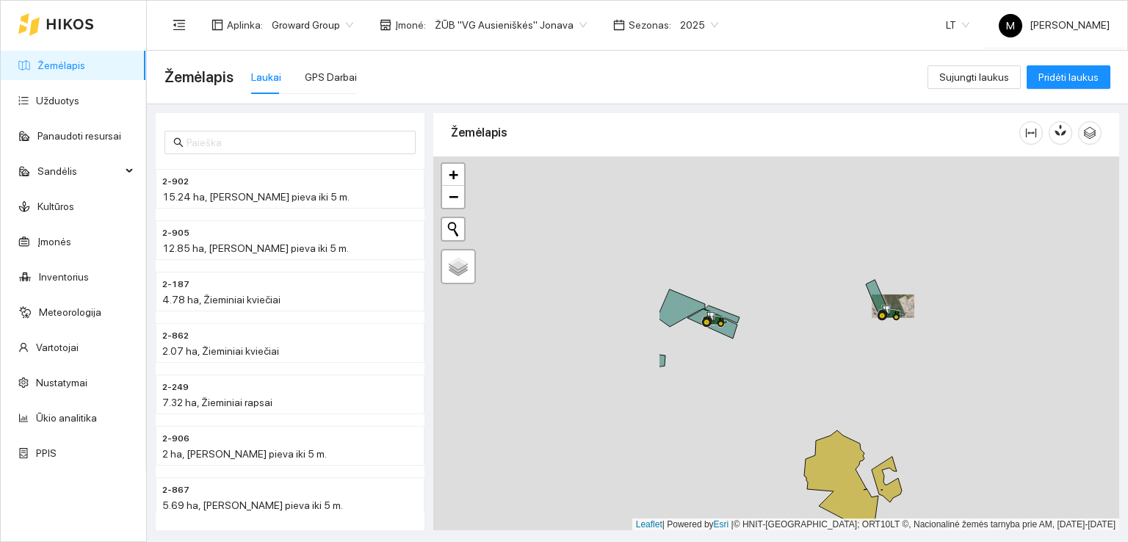
drag, startPoint x: 517, startPoint y: 397, endPoint x: 902, endPoint y: 343, distance: 388.7
click at [902, 343] on div at bounding box center [776, 343] width 686 height 375
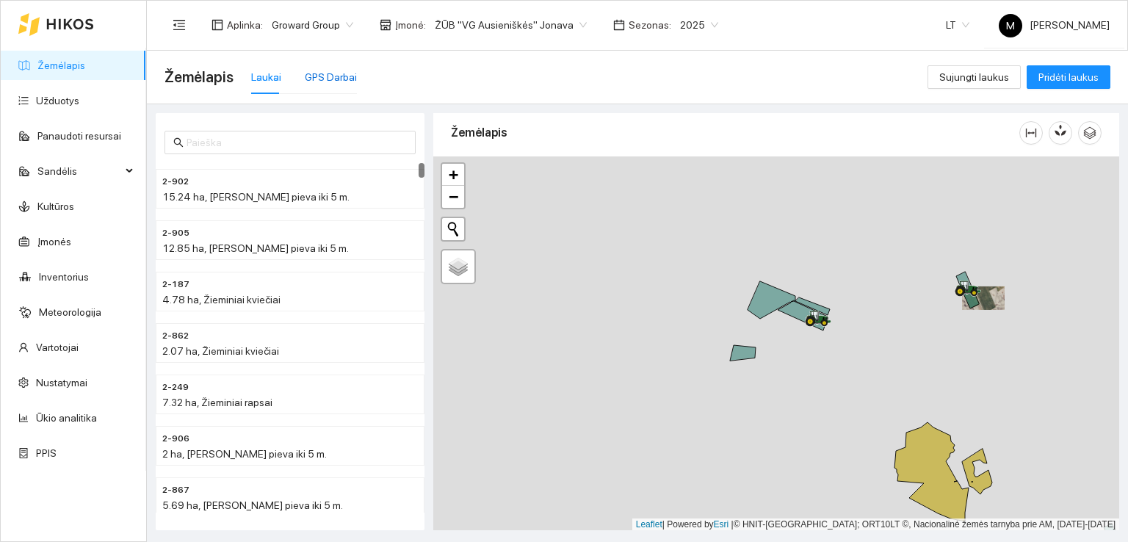
click at [325, 73] on div "GPS Darbai" at bounding box center [331, 77] width 52 height 16
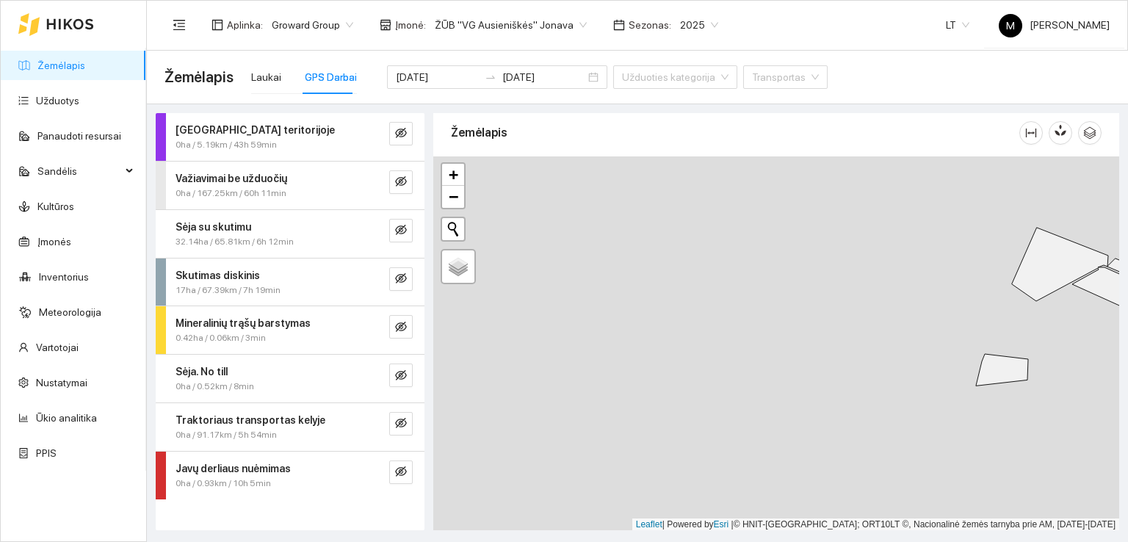
drag, startPoint x: 774, startPoint y: 311, endPoint x: 524, endPoint y: 354, distance: 254.2
click at [526, 354] on div at bounding box center [776, 343] width 686 height 375
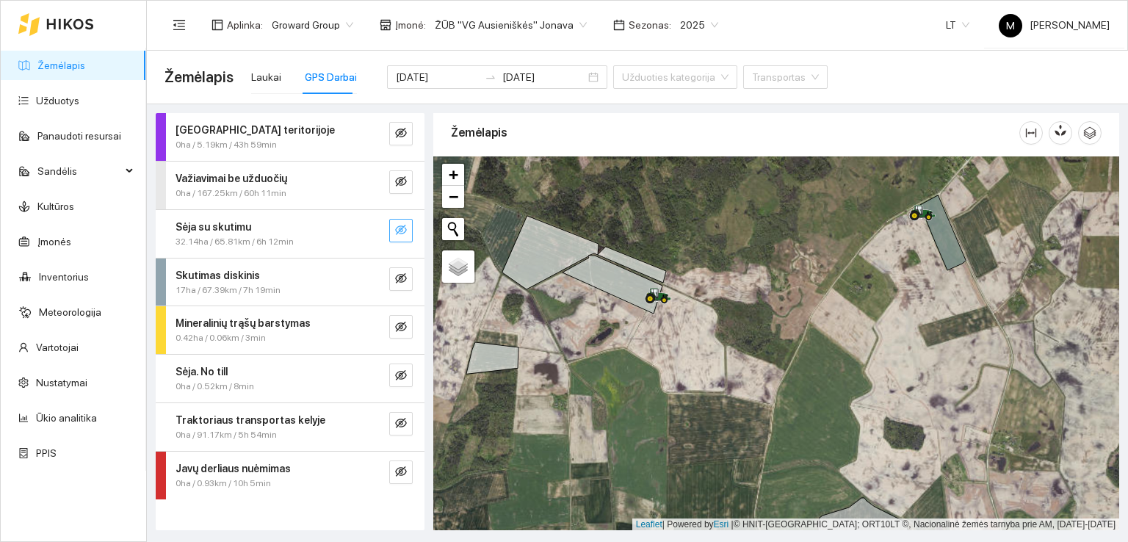
click at [401, 224] on icon "eye-invisible" at bounding box center [401, 230] width 12 height 12
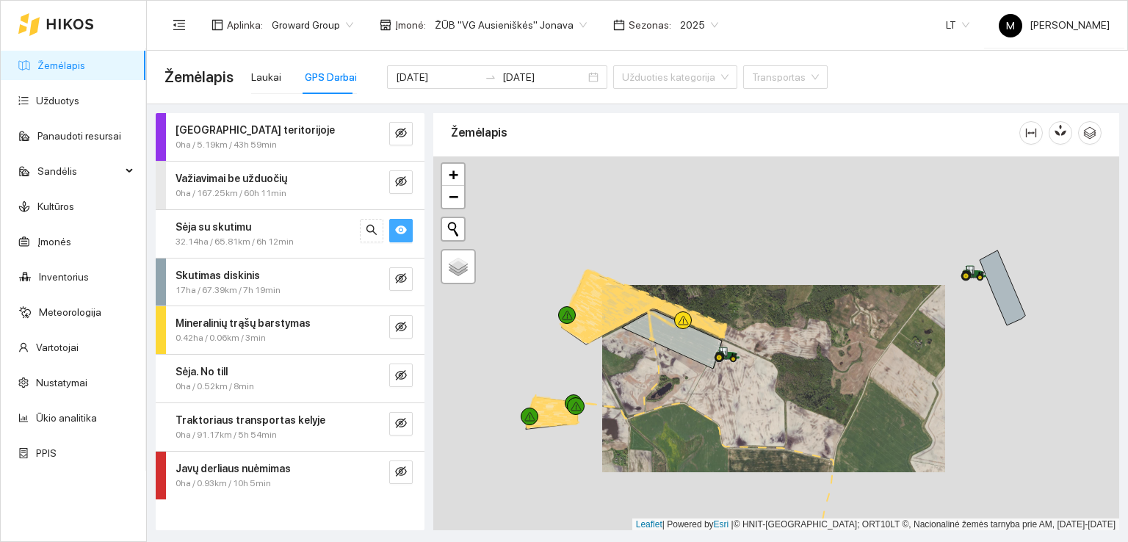
drag, startPoint x: 983, startPoint y: 297, endPoint x: 884, endPoint y: 350, distance: 111.7
click at [886, 350] on div at bounding box center [776, 343] width 686 height 375
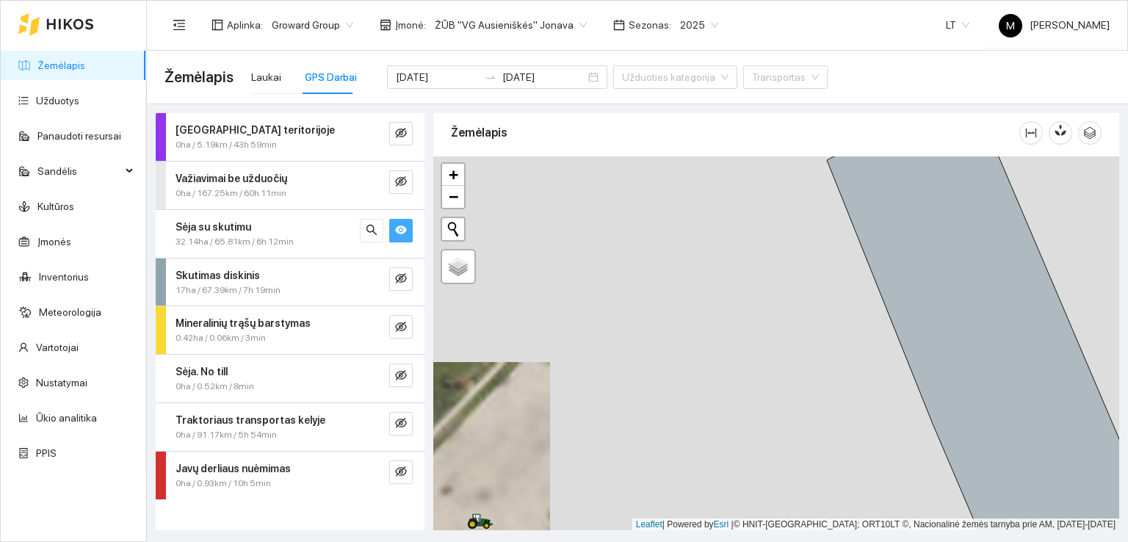
drag, startPoint x: 699, startPoint y: 451, endPoint x: 833, endPoint y: 278, distance: 218.3
click at [821, 292] on div at bounding box center [776, 343] width 686 height 375
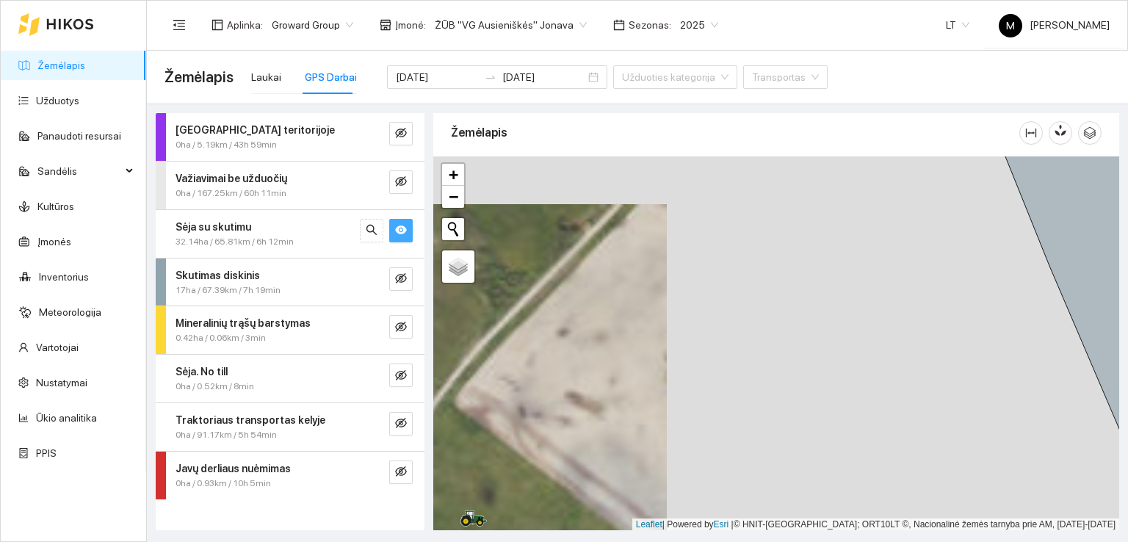
drag, startPoint x: 626, startPoint y: 427, endPoint x: 827, endPoint y: 190, distance: 311.1
click at [824, 192] on div at bounding box center [776, 343] width 686 height 375
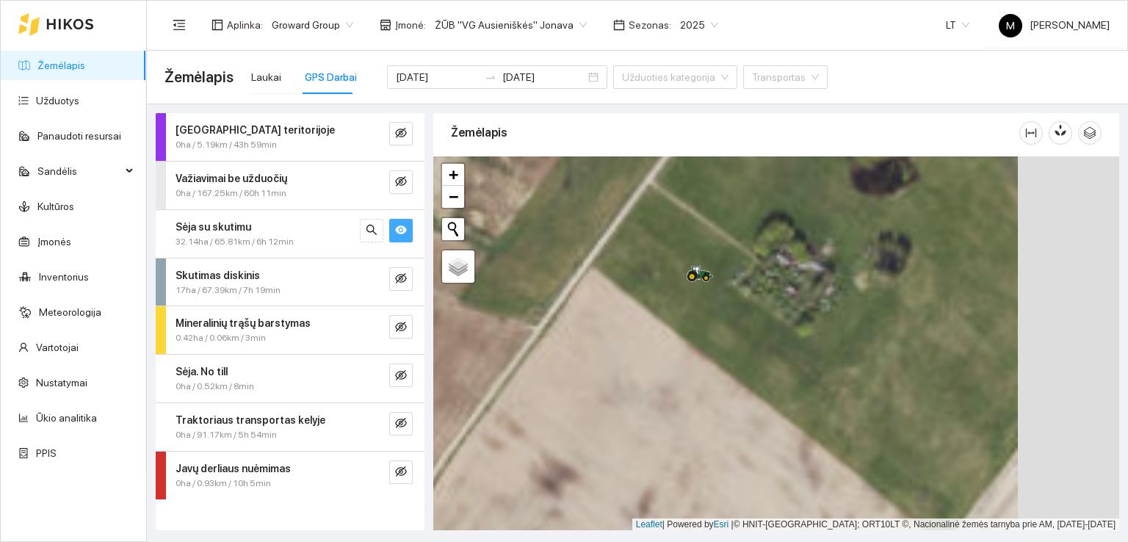
drag, startPoint x: 717, startPoint y: 347, endPoint x: 863, endPoint y: 190, distance: 214.6
click at [863, 190] on div at bounding box center [776, 343] width 686 height 375
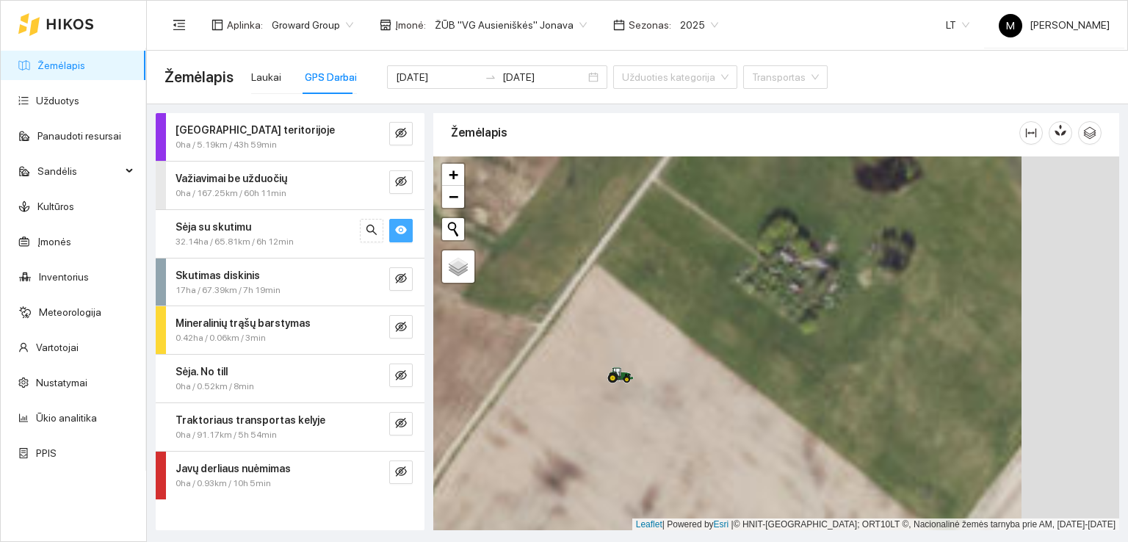
drag, startPoint x: 746, startPoint y: 300, endPoint x: 834, endPoint y: 187, distance: 144.0
click at [834, 187] on div at bounding box center [776, 343] width 686 height 375
